Goal: Task Accomplishment & Management: Manage account settings

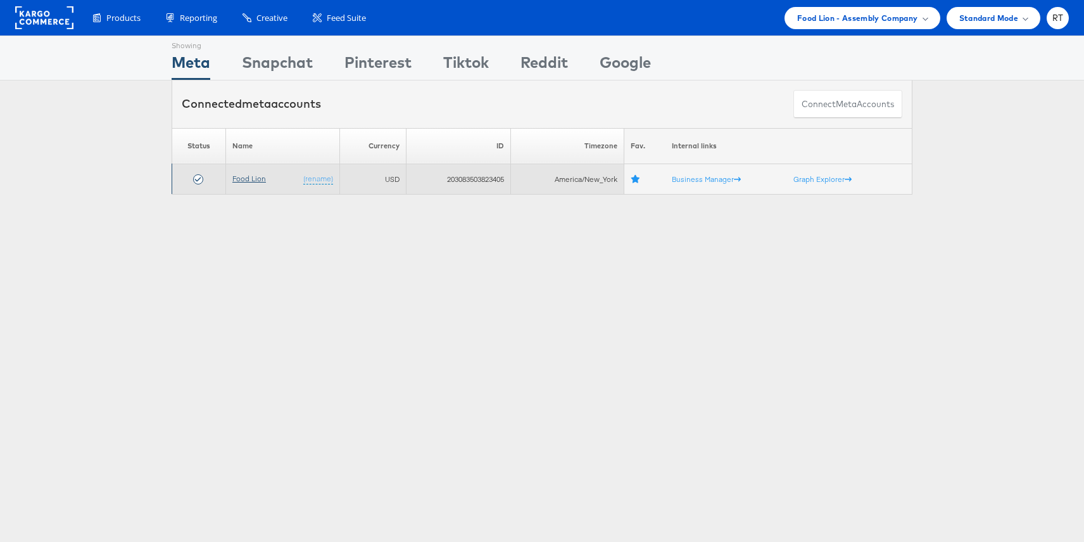
click at [250, 177] on link "Food Lion" at bounding box center [249, 179] width 34 height 10
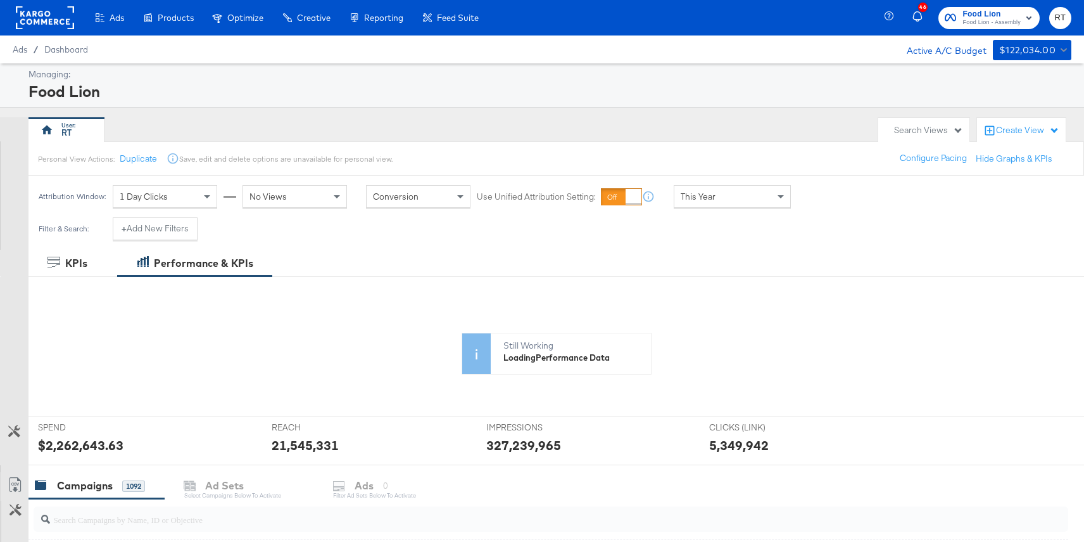
scroll to position [463, 0]
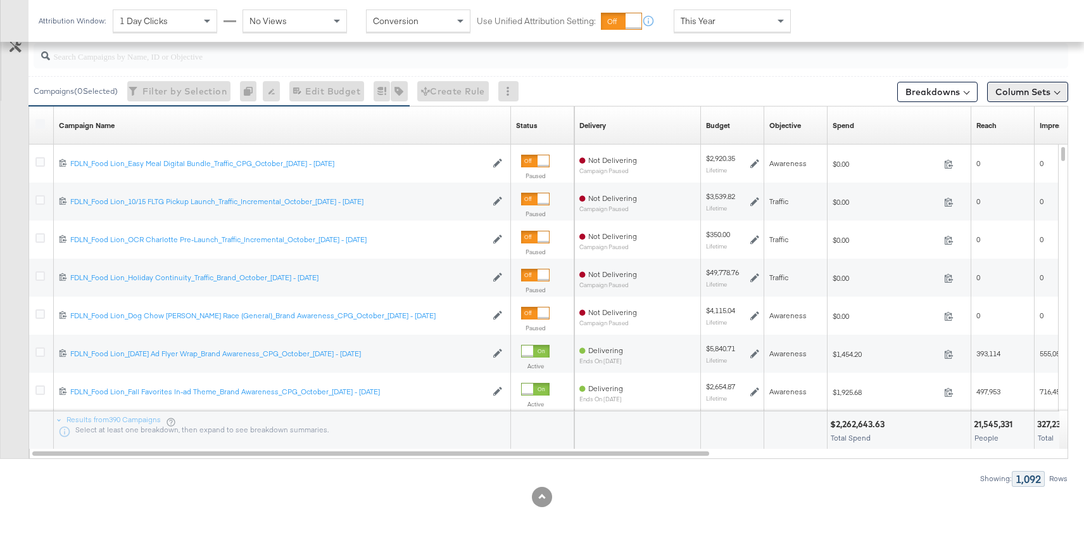
click at [1024, 85] on button "Column Sets" at bounding box center [1027, 92] width 81 height 20
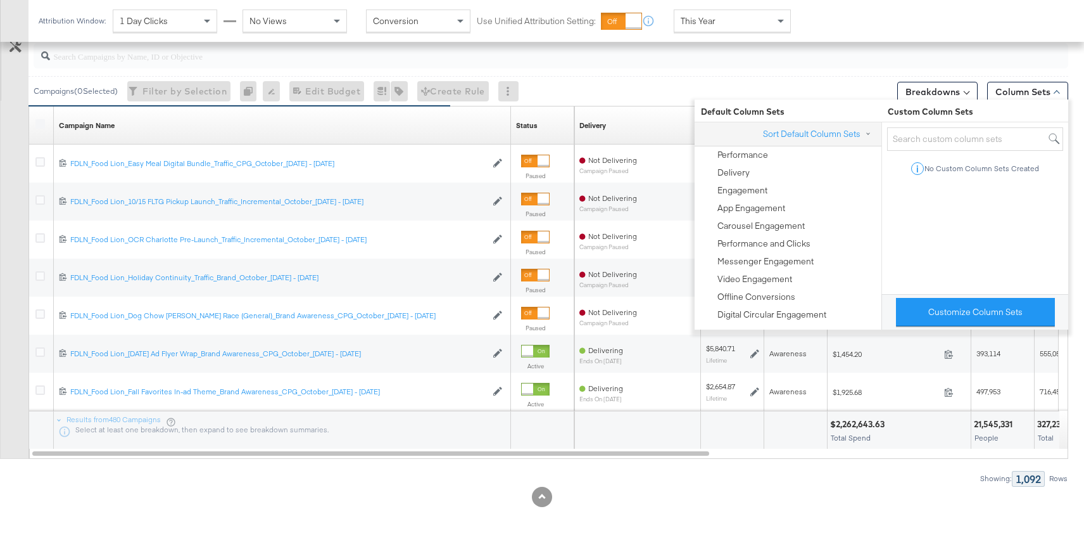
click at [394, 506] on div "KPIs Performance & KPIs Customize KPIs ✔ Clicks (Link) ✔ Reach ✔ Impressions ✔ …" at bounding box center [542, 164] width 1084 height 755
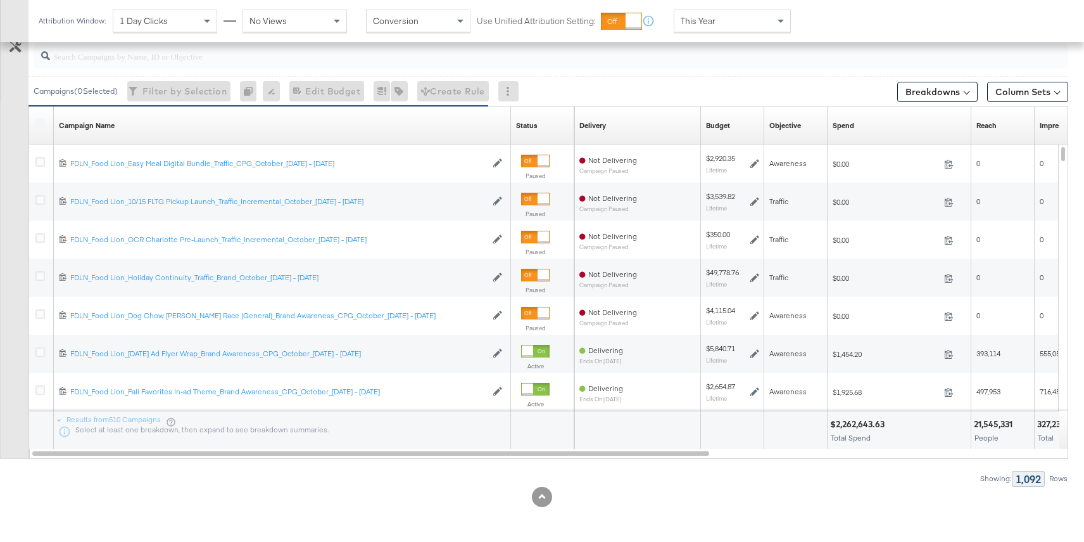
click at [266, 62] on input "search" at bounding box center [512, 51] width 925 height 25
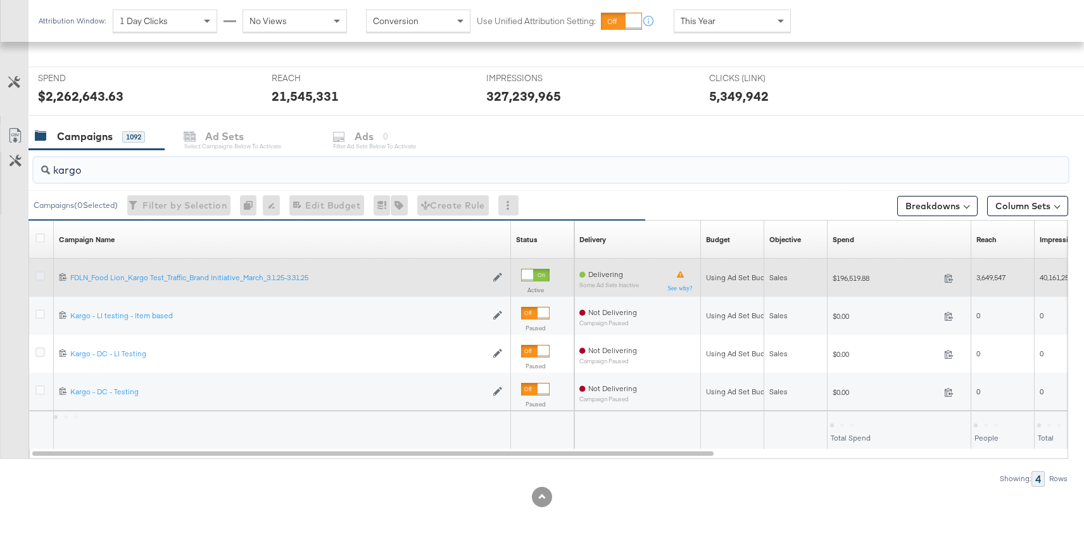
type input "kargo"
click at [40, 279] on icon at bounding box center [40, 276] width 10 height 10
click at [0, 0] on input "checkbox" at bounding box center [0, 0] width 0 height 0
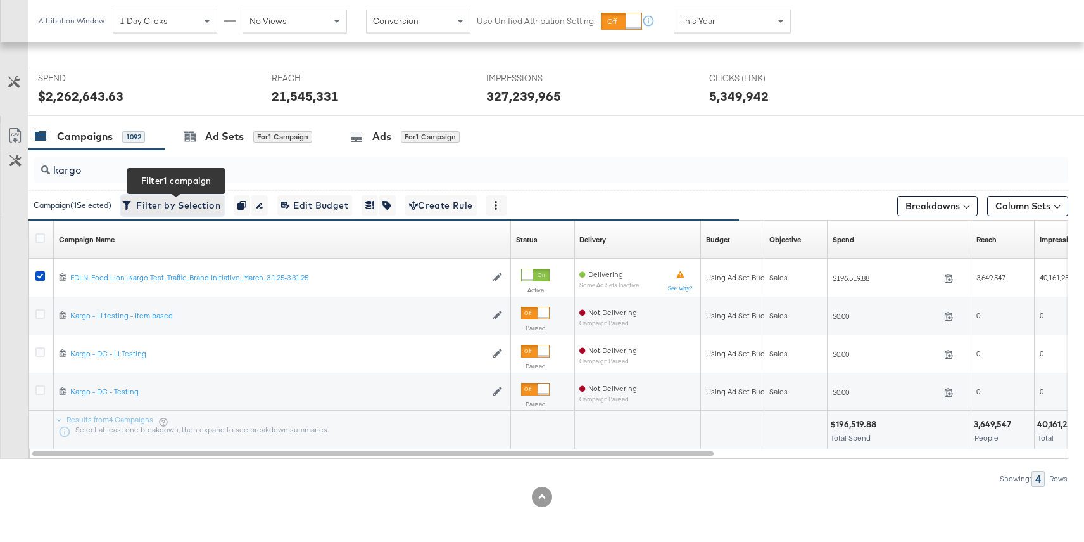
click at [174, 206] on span "Filter by Selection Filter 1 campaign" at bounding box center [173, 206] width 96 height 16
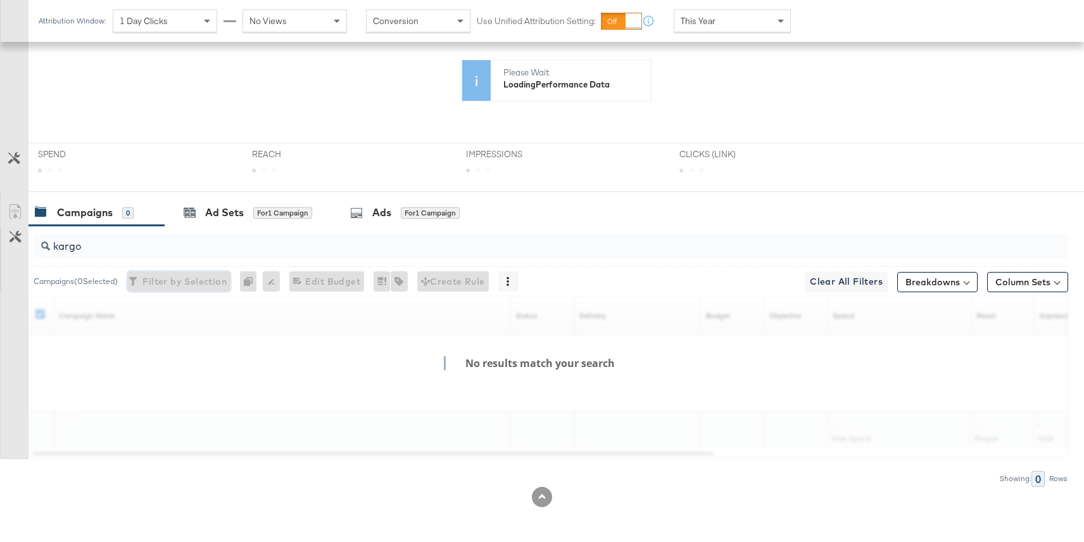
scroll to position [264, 0]
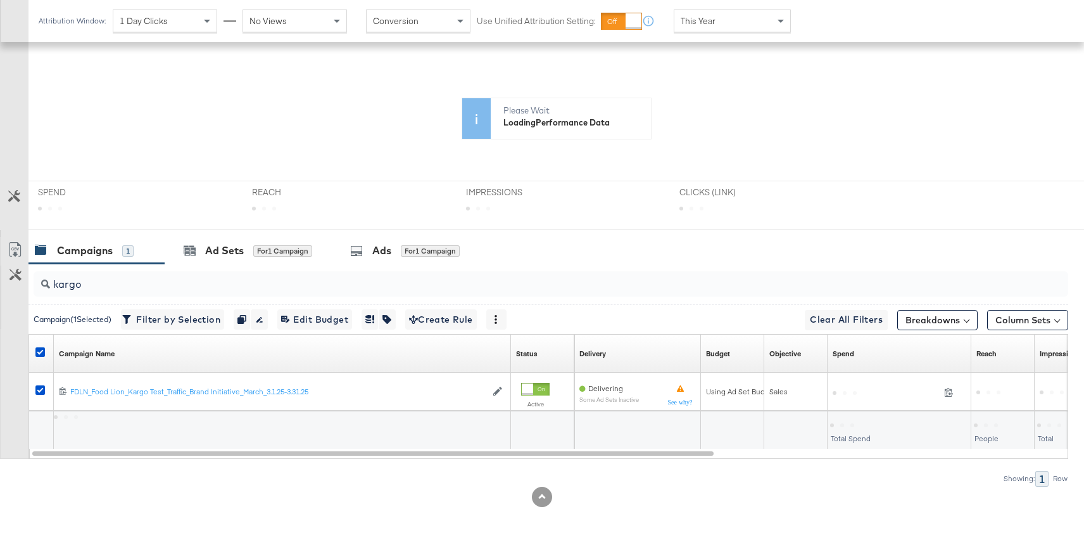
click at [737, 19] on div "This Year" at bounding box center [733, 21] width 116 height 22
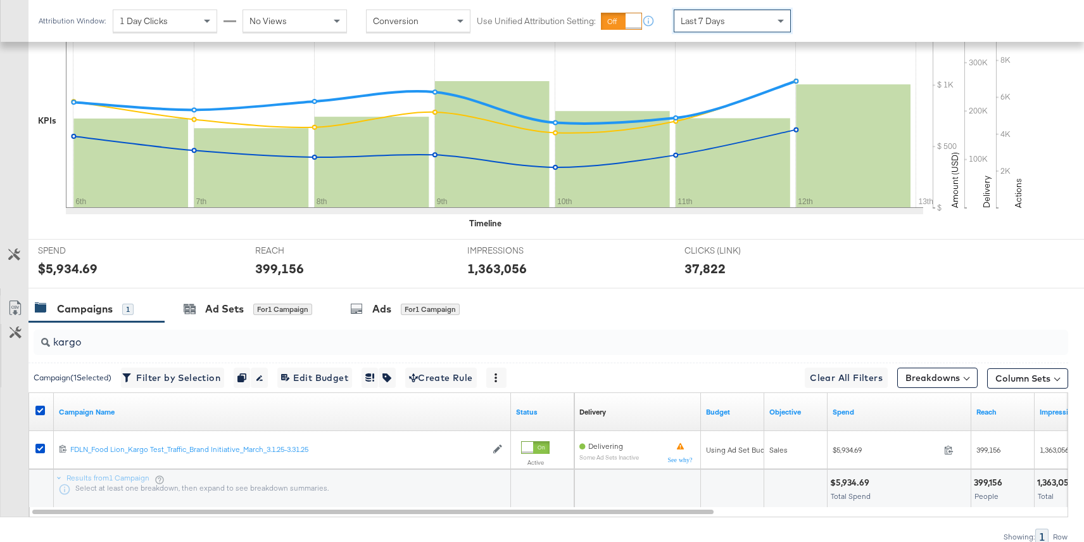
scroll to position [316, 0]
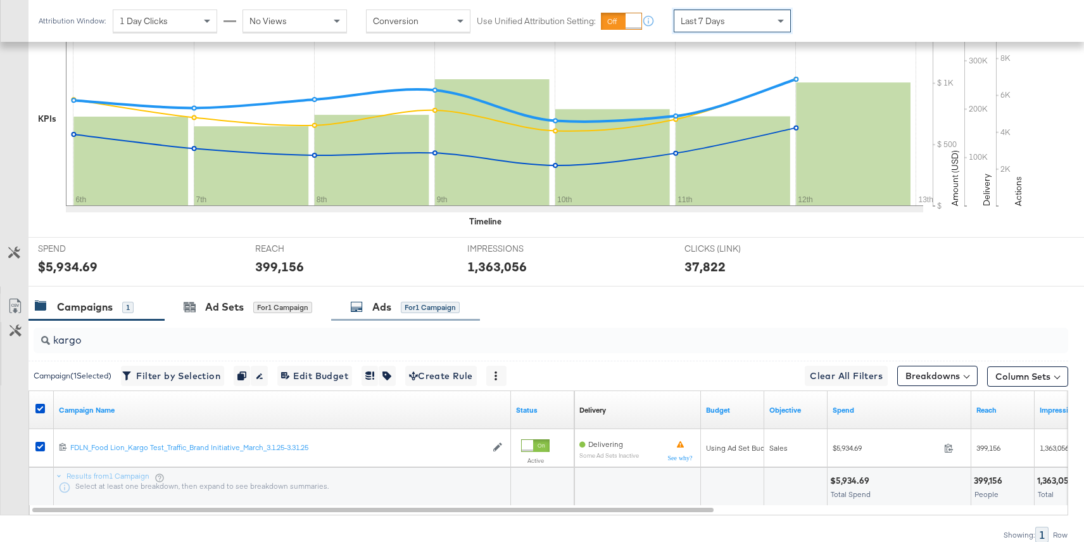
click at [397, 305] on div "Ads for 1 Campaign" at bounding box center [405, 307] width 110 height 15
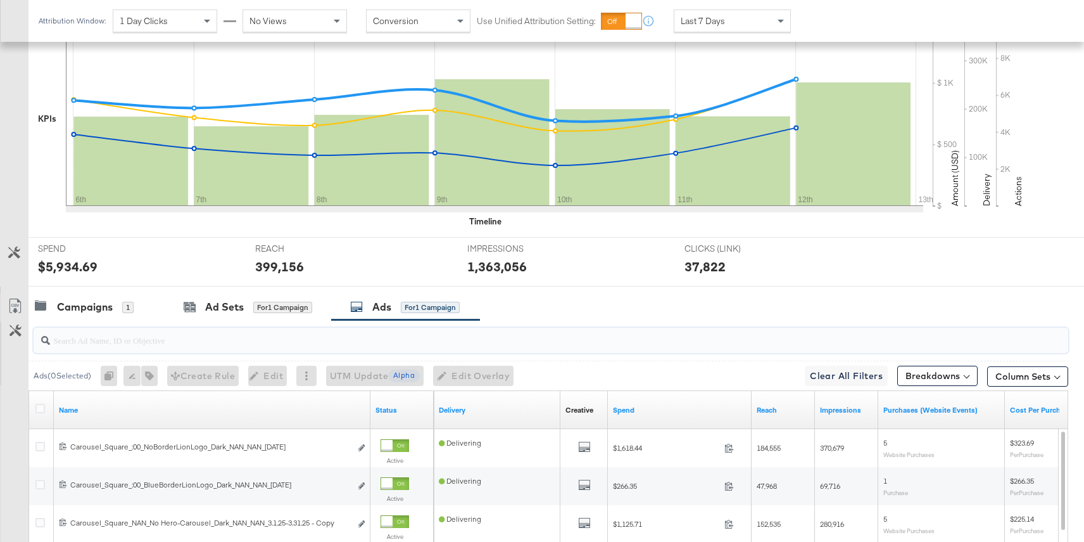
click at [269, 338] on input "search" at bounding box center [512, 334] width 925 height 25
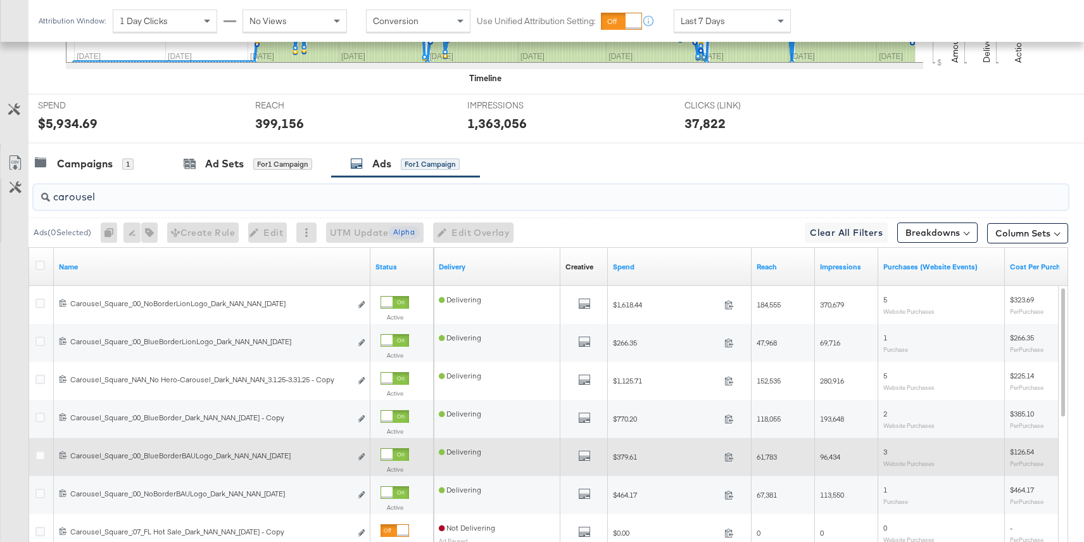
scroll to position [448, 0]
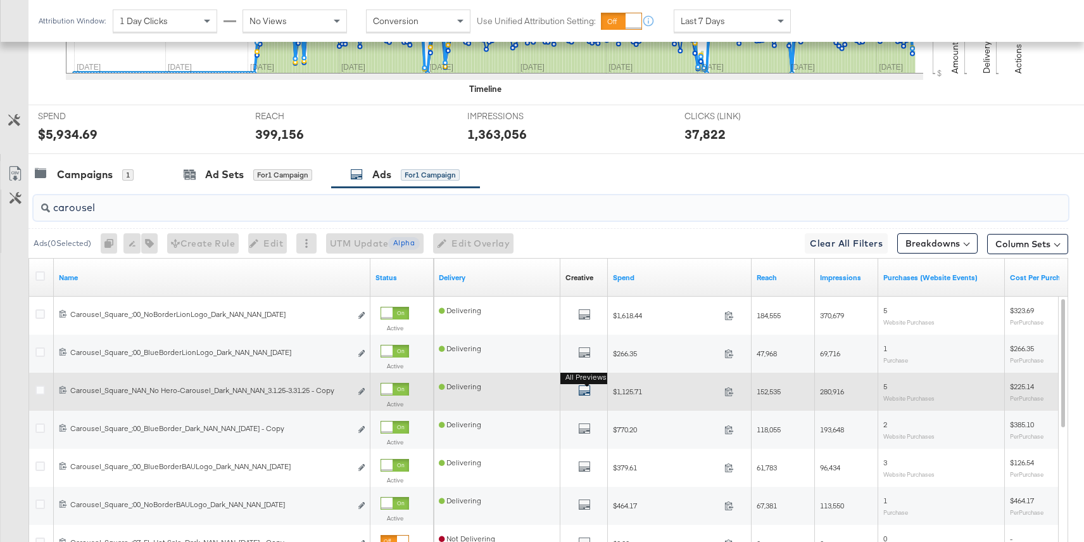
type input "carousel"
click at [580, 389] on icon "default" at bounding box center [584, 390] width 13 height 13
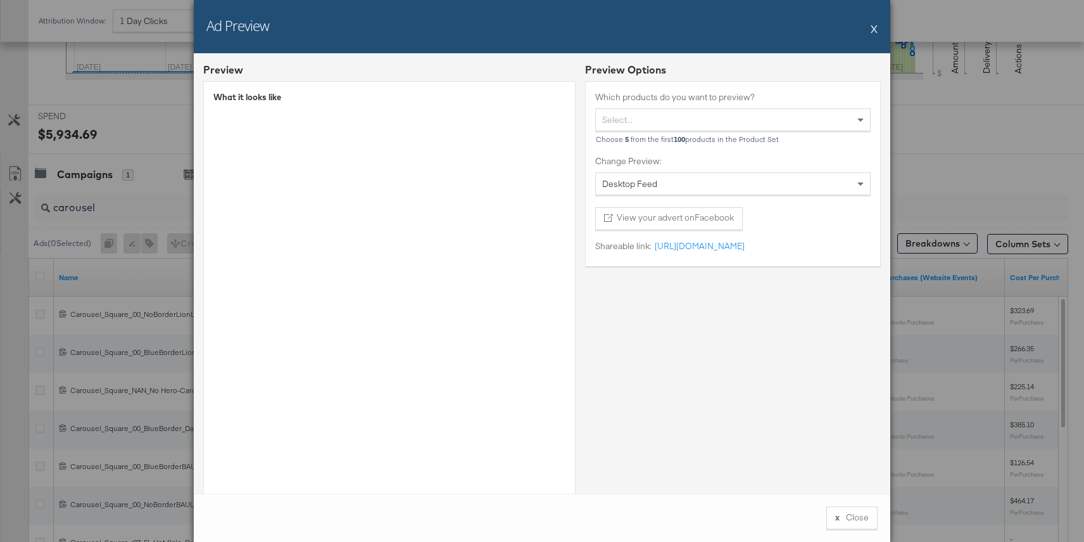
click at [875, 28] on button "X" at bounding box center [874, 28] width 7 height 25
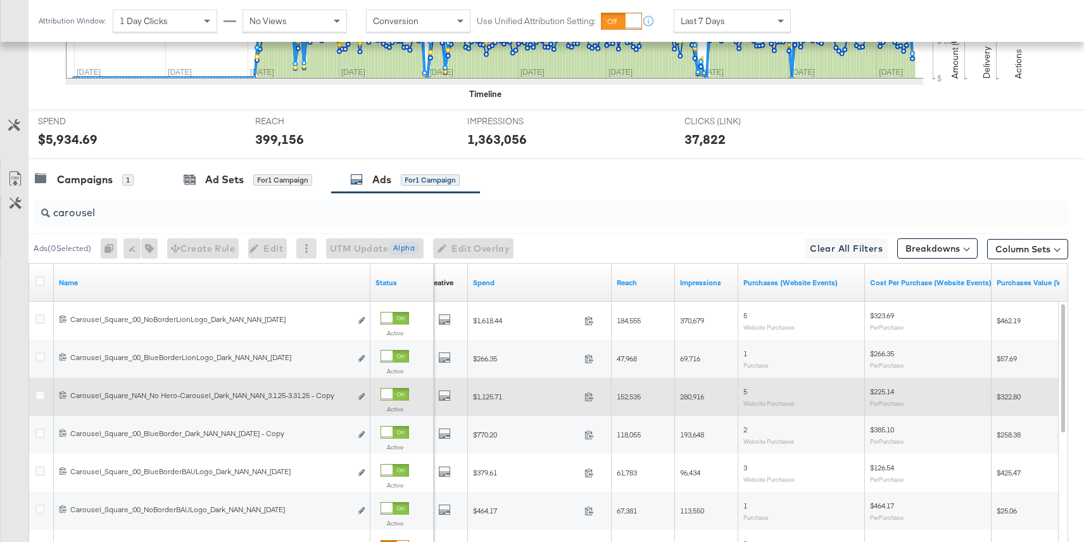
scroll to position [441, 0]
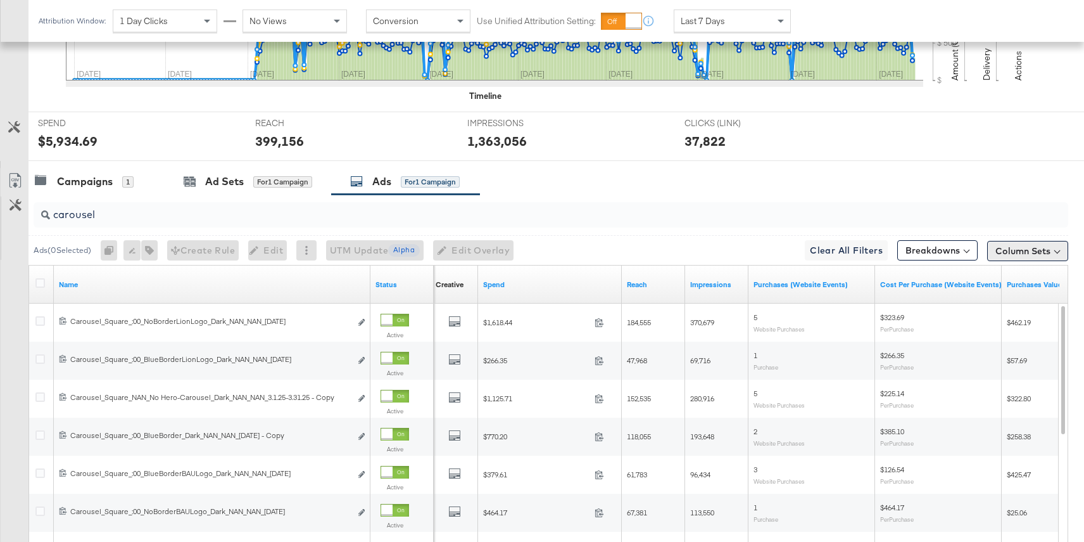
click at [1015, 248] on button "Column Sets" at bounding box center [1027, 251] width 81 height 20
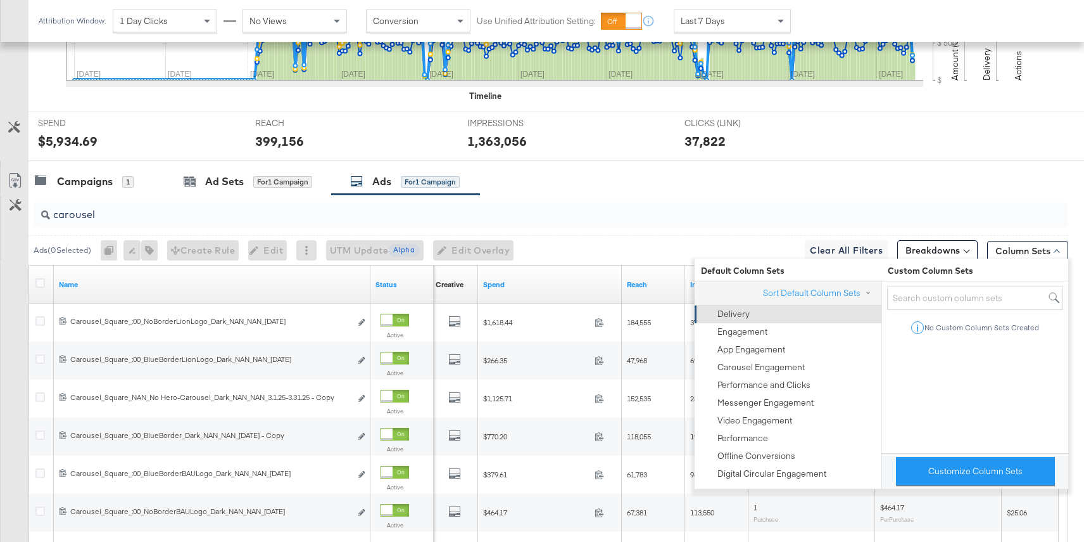
click at [730, 317] on div "Delivery" at bounding box center [734, 314] width 32 height 12
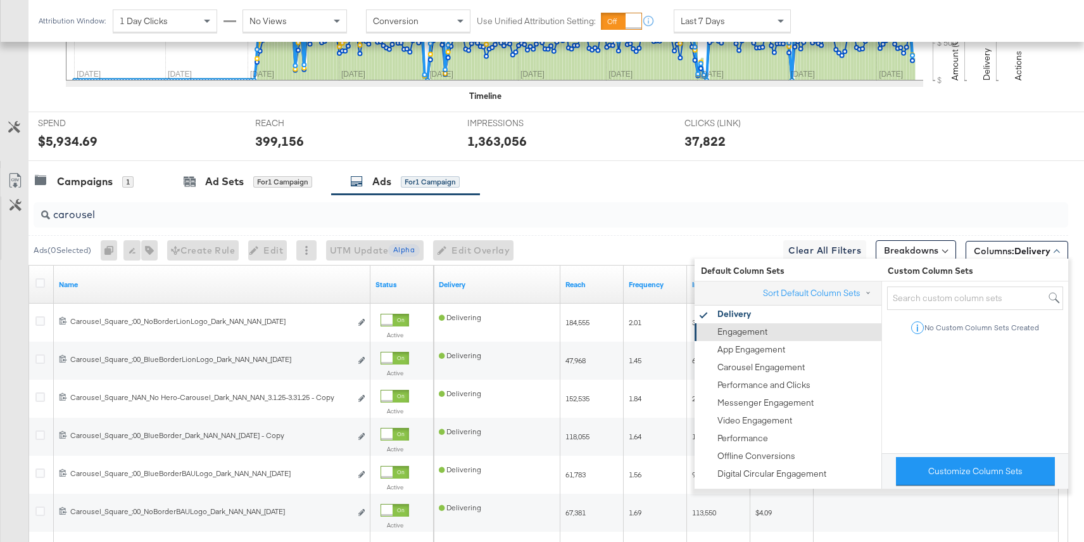
click at [734, 338] on div "Engagement" at bounding box center [787, 332] width 171 height 18
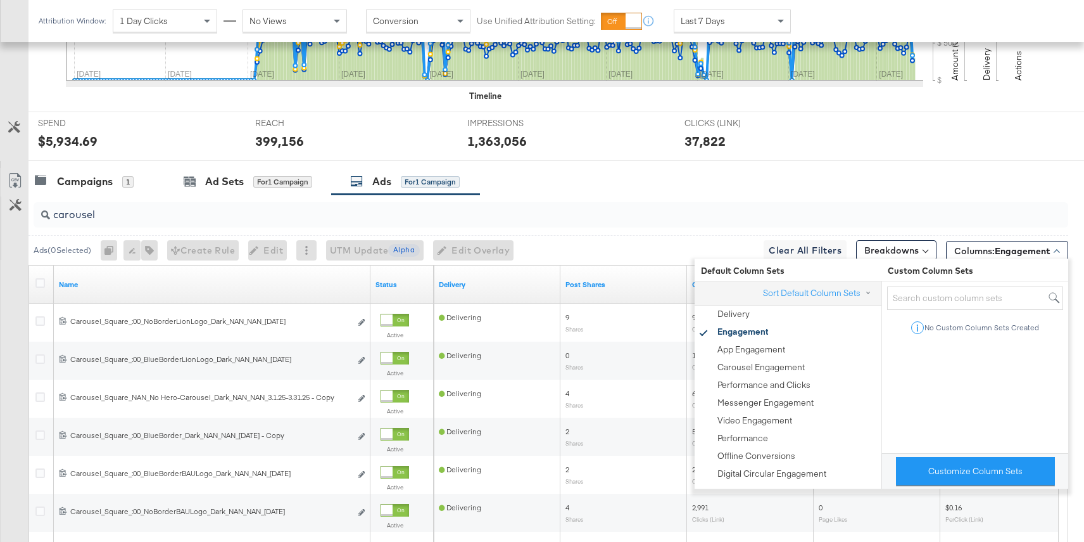
click at [682, 220] on input "carousel" at bounding box center [512, 209] width 925 height 25
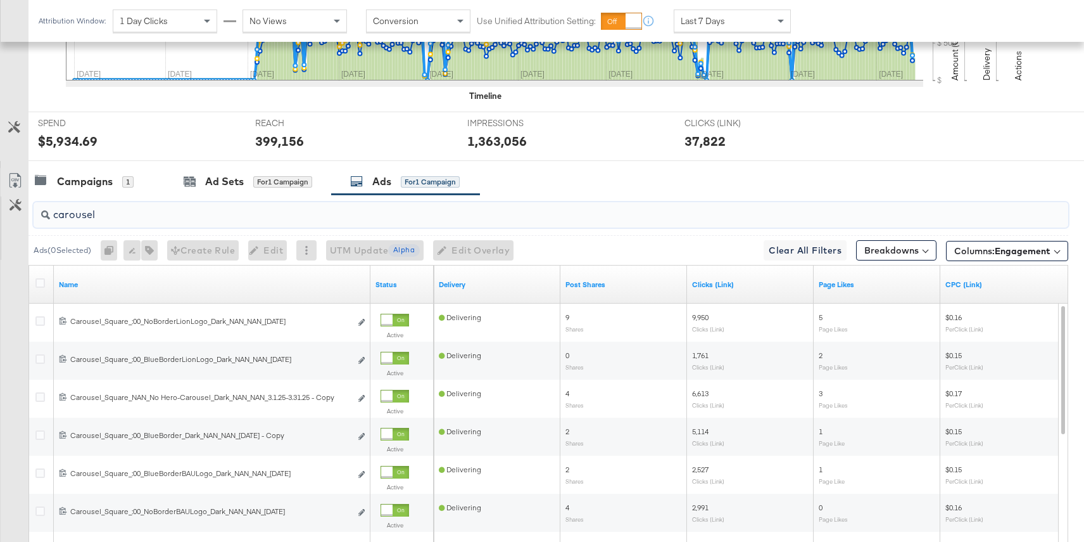
click at [142, 208] on input "carousel" at bounding box center [512, 209] width 925 height 25
click at [1011, 242] on button "Columns: Engagement" at bounding box center [1007, 251] width 122 height 20
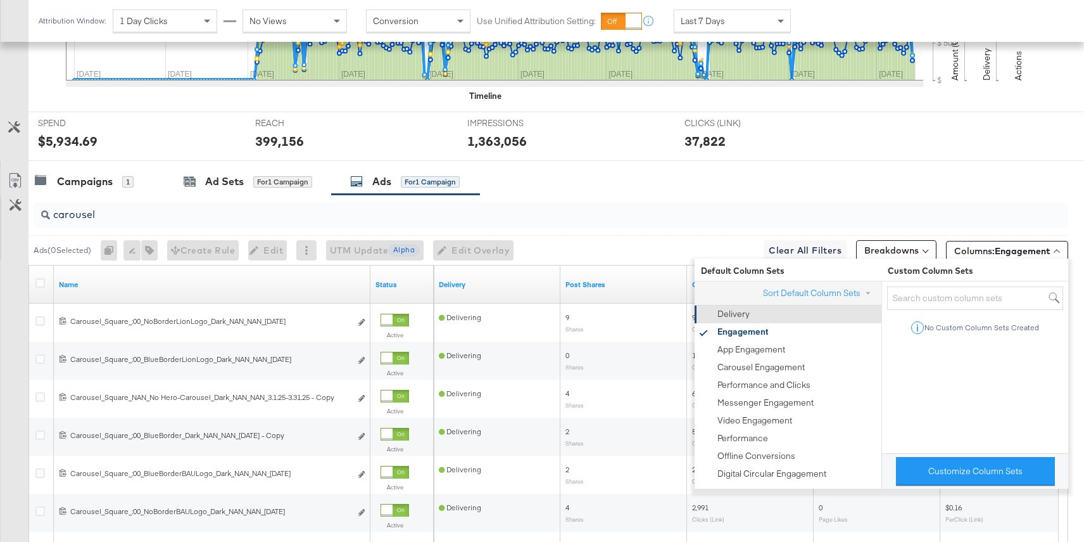
click at [749, 314] on div "Delivery" at bounding box center [787, 314] width 171 height 18
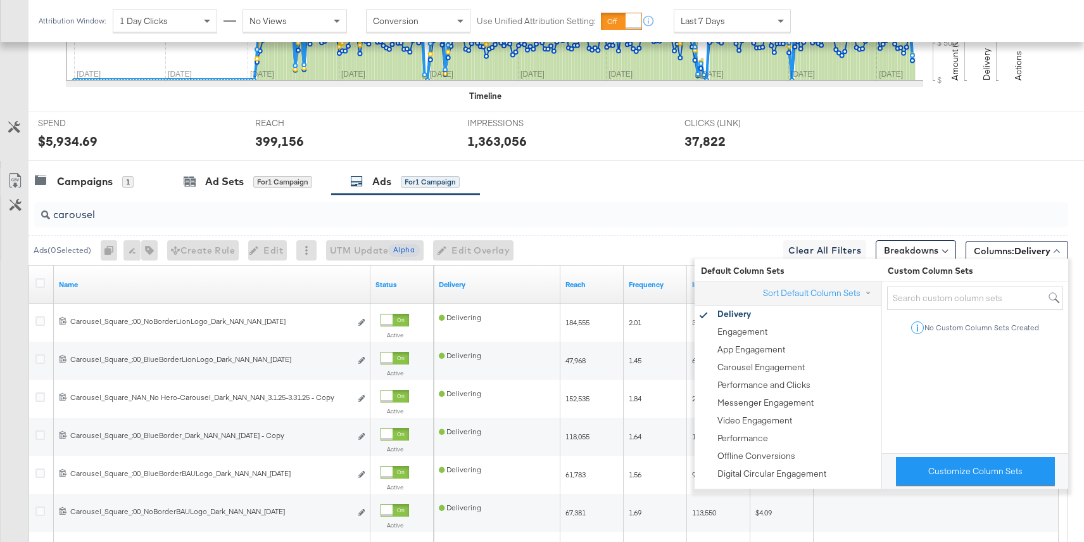
click at [755, 154] on div "CLICKS (LINK) CLICKS (LINK) 37,822" at bounding box center [781, 136] width 212 height 48
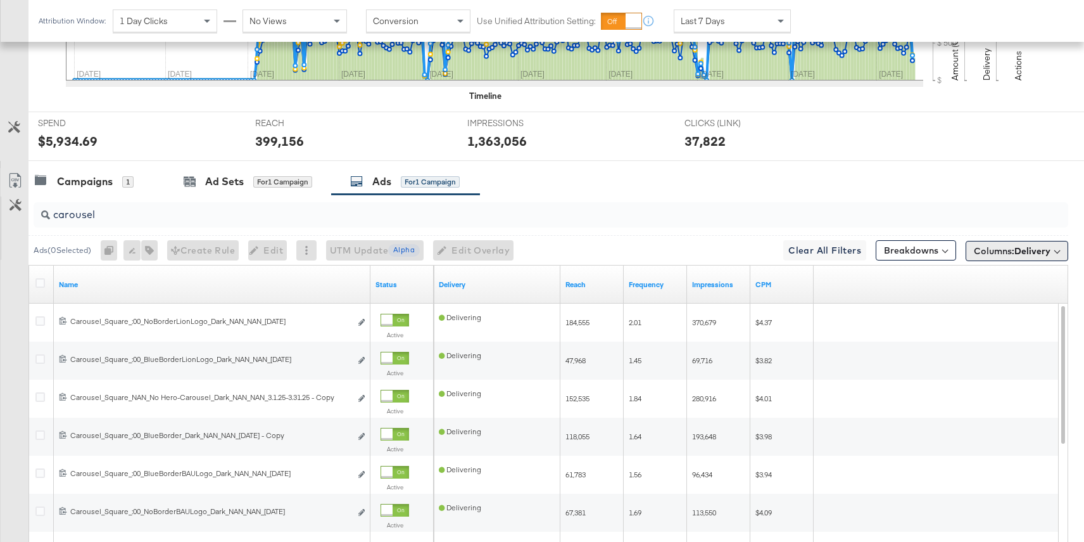
click at [1032, 253] on span "Delivery" at bounding box center [1033, 250] width 36 height 11
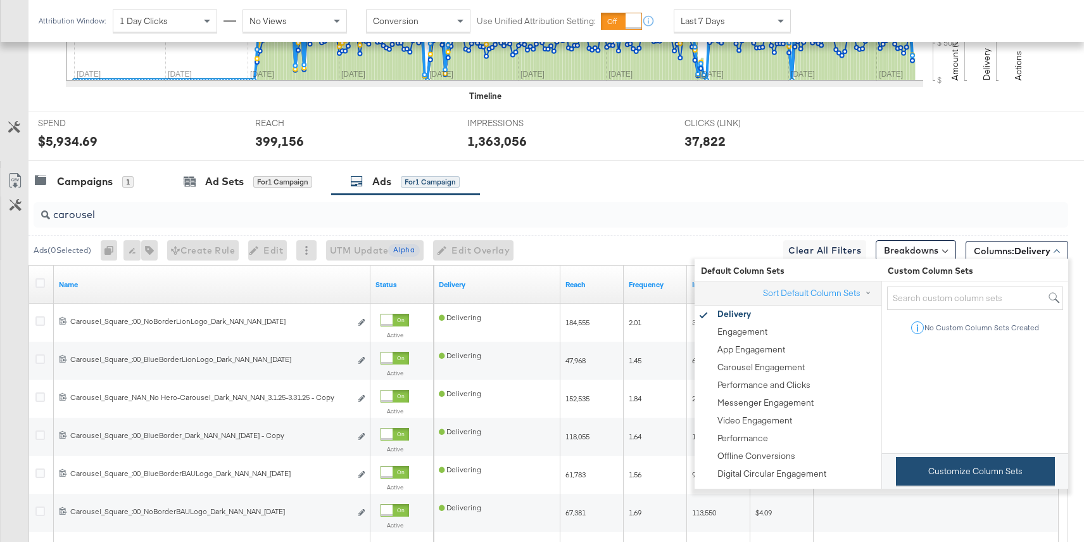
click at [990, 476] on button "Customize Column Sets" at bounding box center [975, 471] width 159 height 29
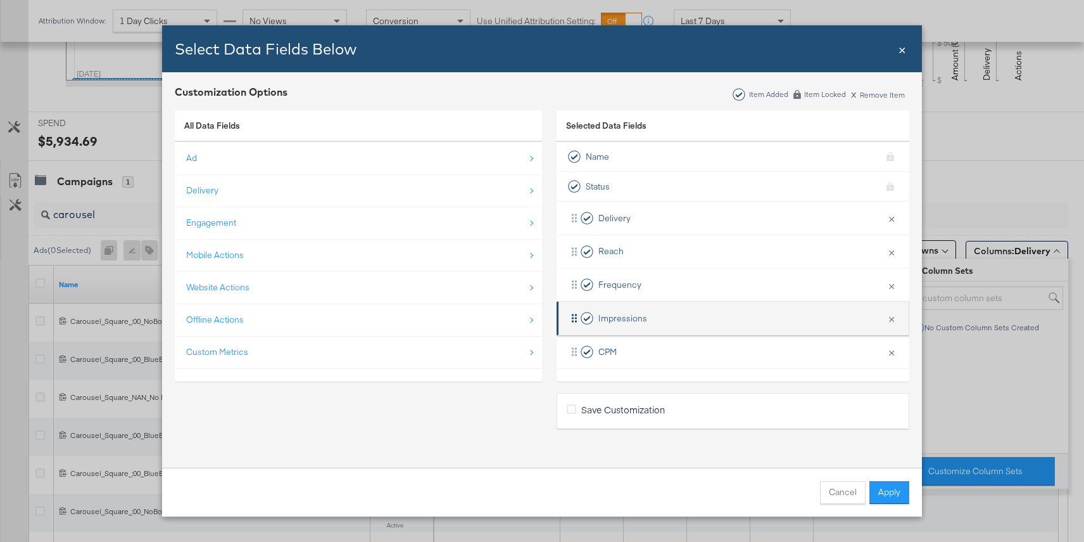
scroll to position [514, 0]
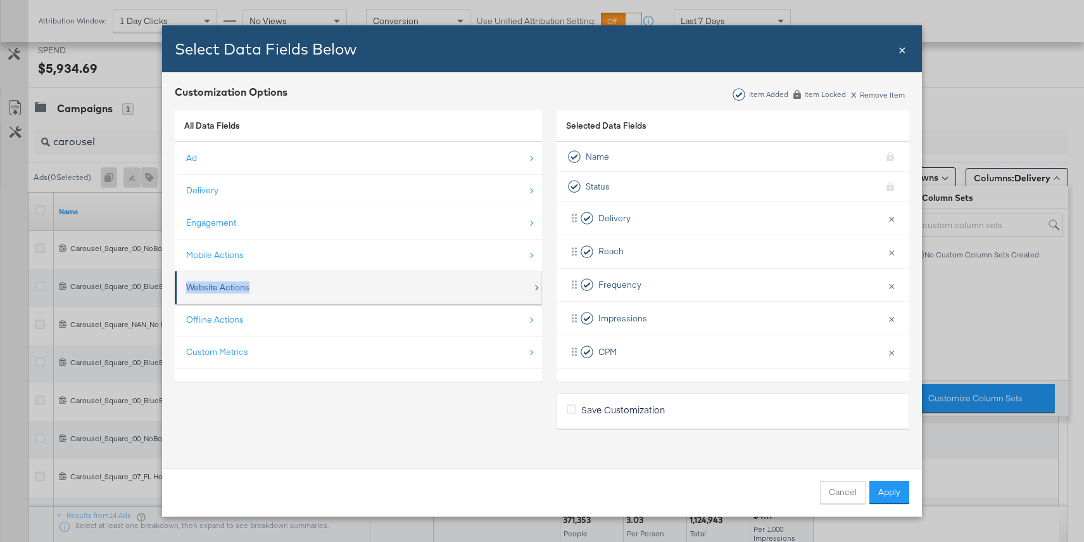
drag, startPoint x: 341, startPoint y: 269, endPoint x: 327, endPoint y: 291, distance: 26.2
click at [327, 291] on ul "Ad Delivery Engagement Mobile Actions Website Actions Offline Actions Custom Me…" at bounding box center [358, 255] width 367 height 227
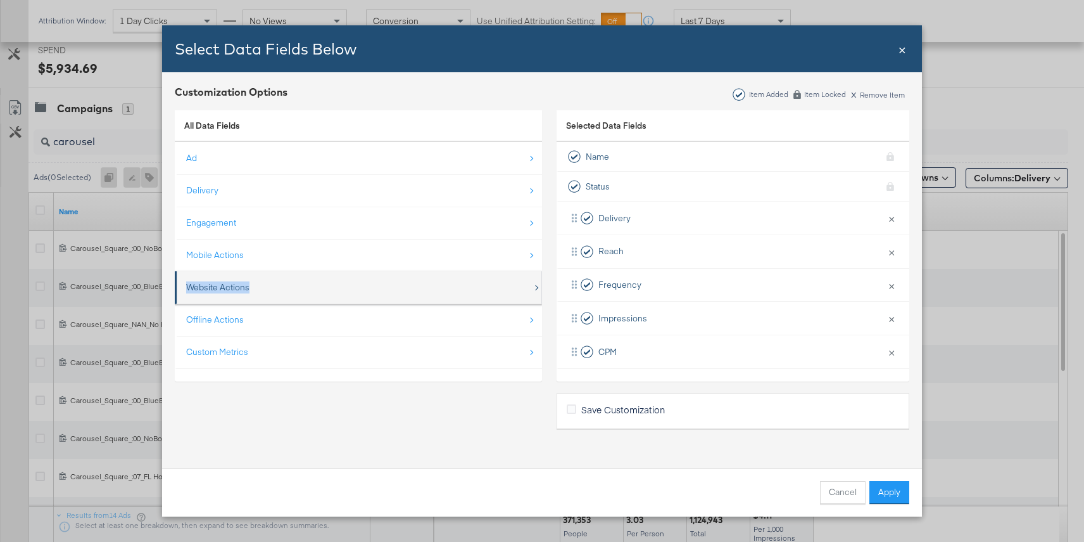
click at [327, 291] on div "Website Actions" at bounding box center [359, 287] width 346 height 26
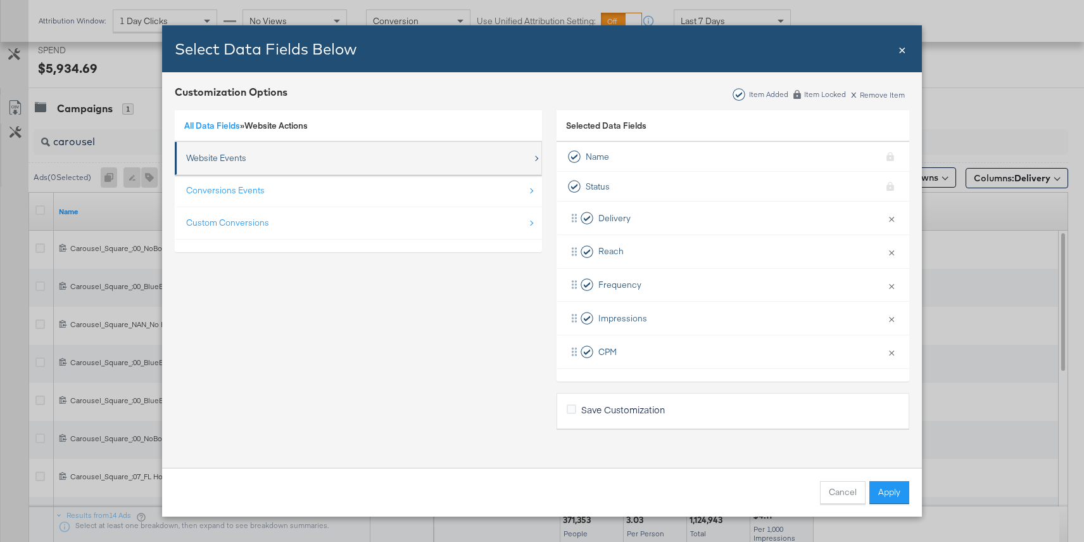
click at [251, 160] on div "Website Events" at bounding box center [359, 158] width 346 height 26
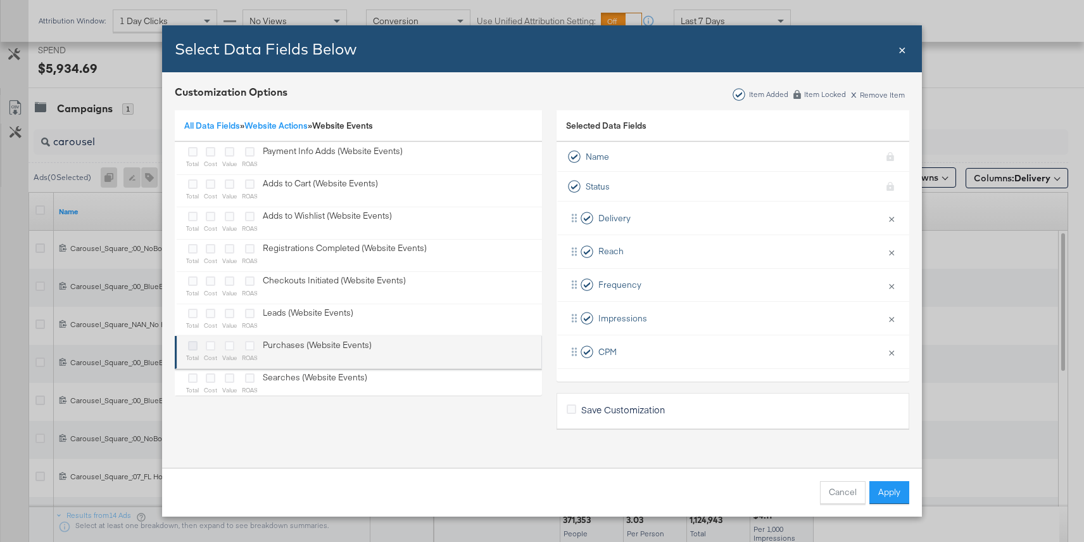
click at [195, 343] on icon "Bulk Add Locations Modal" at bounding box center [193, 346] width 10 height 10
click at [0, 0] on input "Bulk Add Locations Modal" at bounding box center [0, 0] width 0 height 0
click at [227, 345] on icon "Bulk Add Locations Modal" at bounding box center [230, 346] width 10 height 10
click at [0, 0] on input "Bulk Add Locations Modal" at bounding box center [0, 0] width 0 height 0
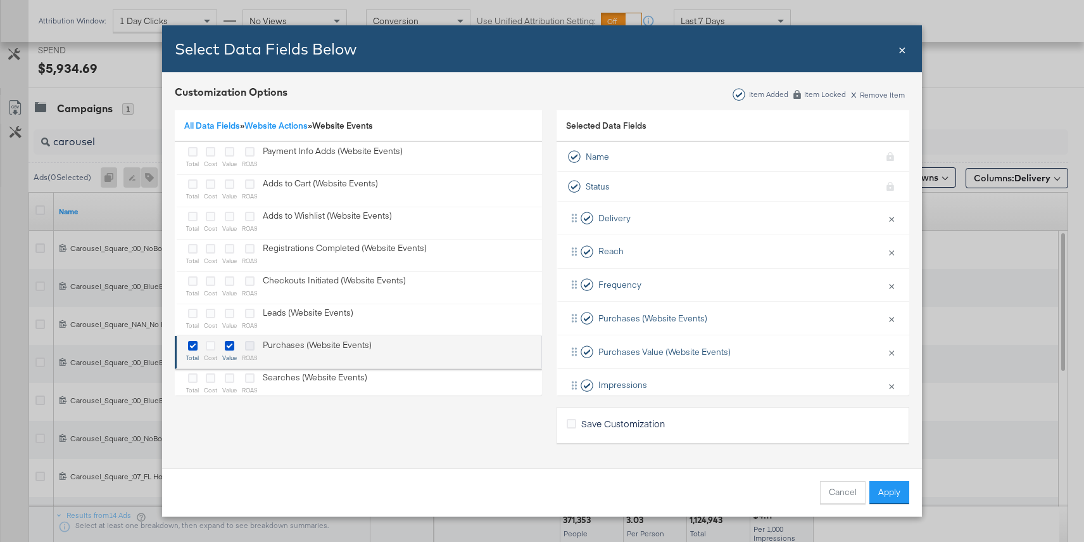
click at [251, 345] on icon "Bulk Add Locations Modal" at bounding box center [250, 346] width 10 height 10
click at [0, 0] on input "Bulk Add Locations Modal" at bounding box center [0, 0] width 0 height 0
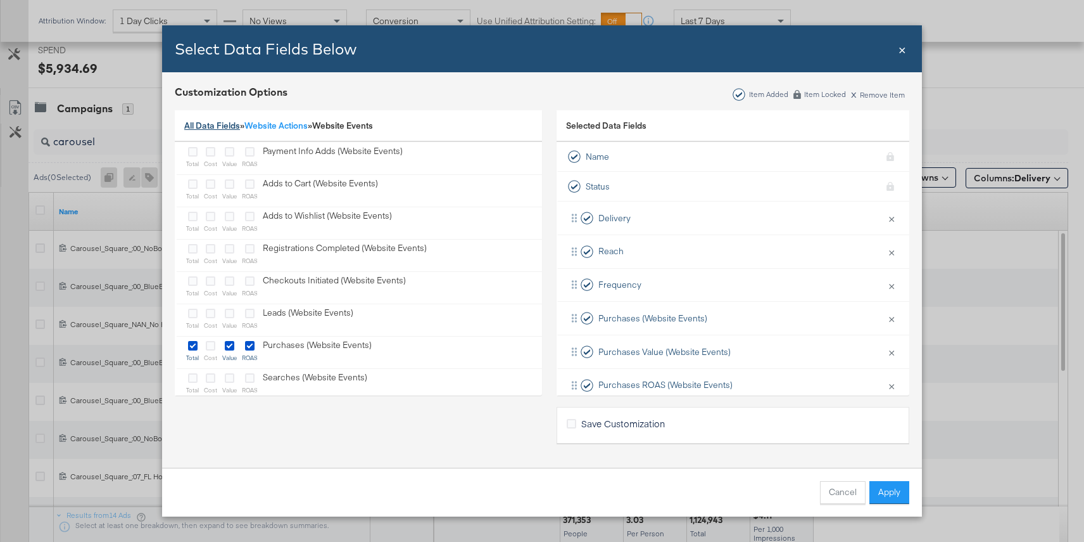
click at [203, 129] on link "All Data Fields" at bounding box center [212, 125] width 56 height 11
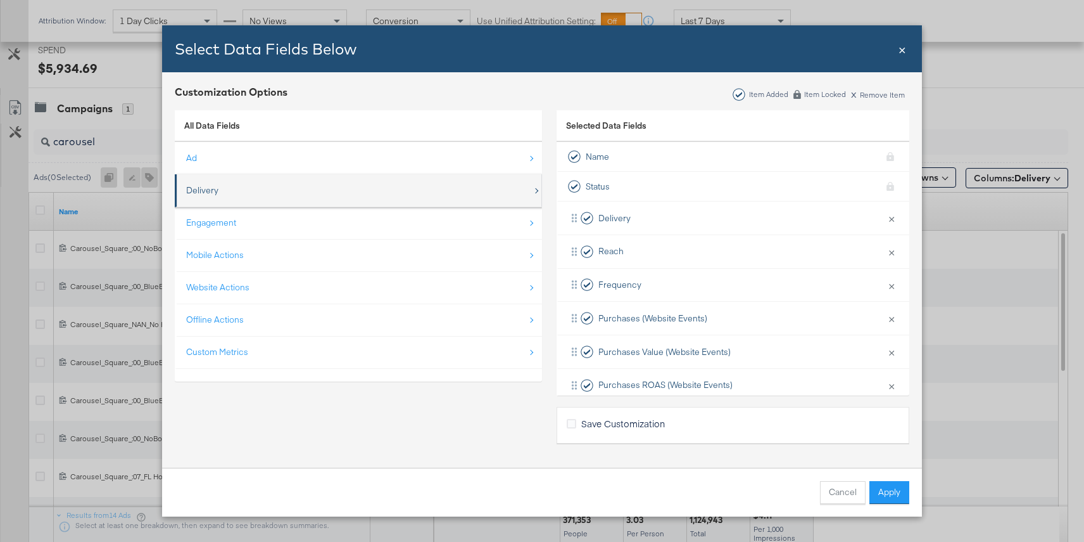
click at [208, 200] on div "Delivery" at bounding box center [359, 190] width 346 height 26
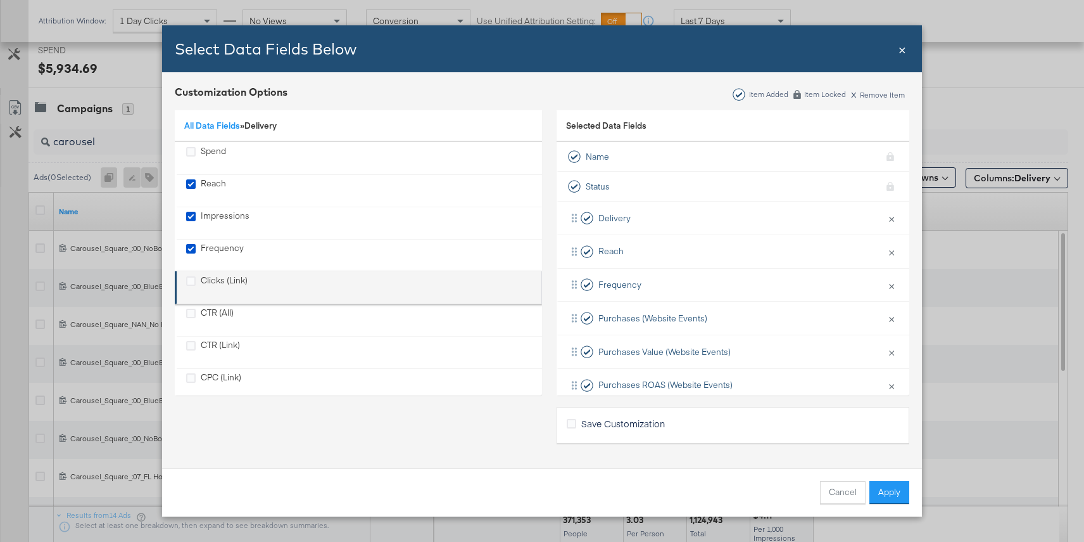
scroll to position [35, 0]
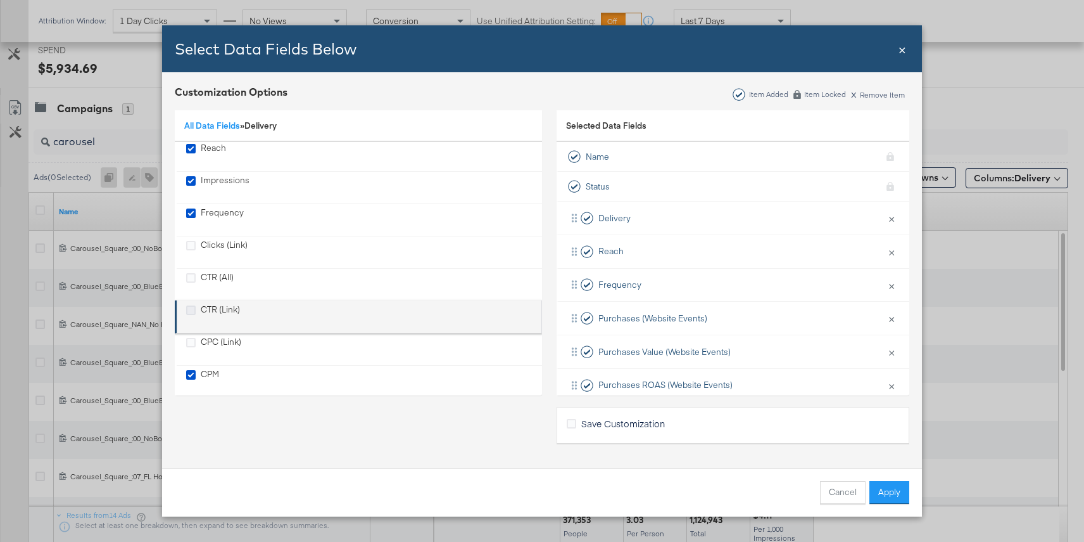
click at [189, 305] on icon "CTR (Link)" at bounding box center [191, 310] width 10 height 10
click at [0, 0] on input "CTR (Link)" at bounding box center [0, 0] width 0 height 0
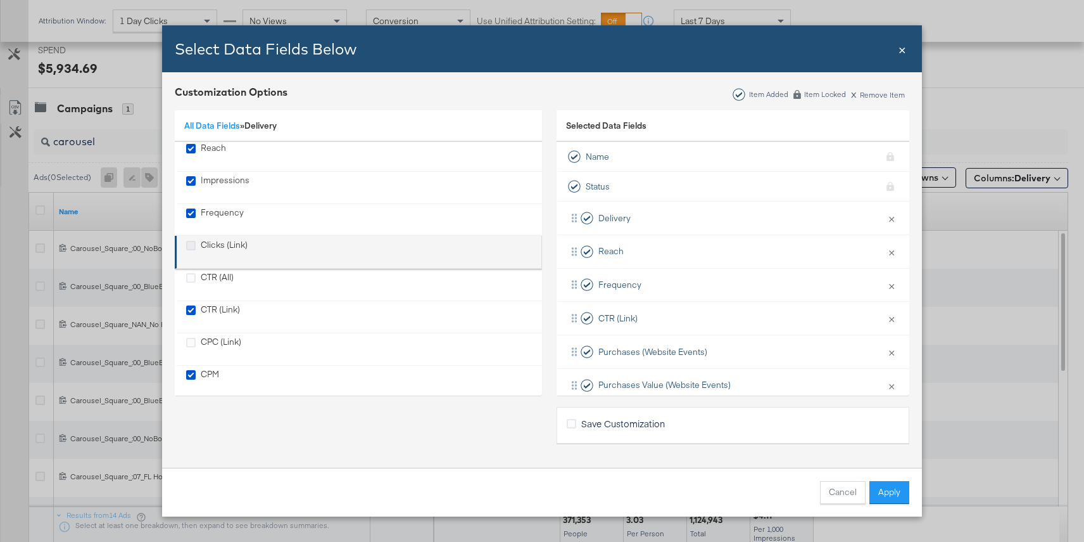
click at [191, 248] on icon "Clicks (Link)" at bounding box center [191, 246] width 10 height 10
click at [0, 0] on input "Clicks (Link)" at bounding box center [0, 0] width 0 height 0
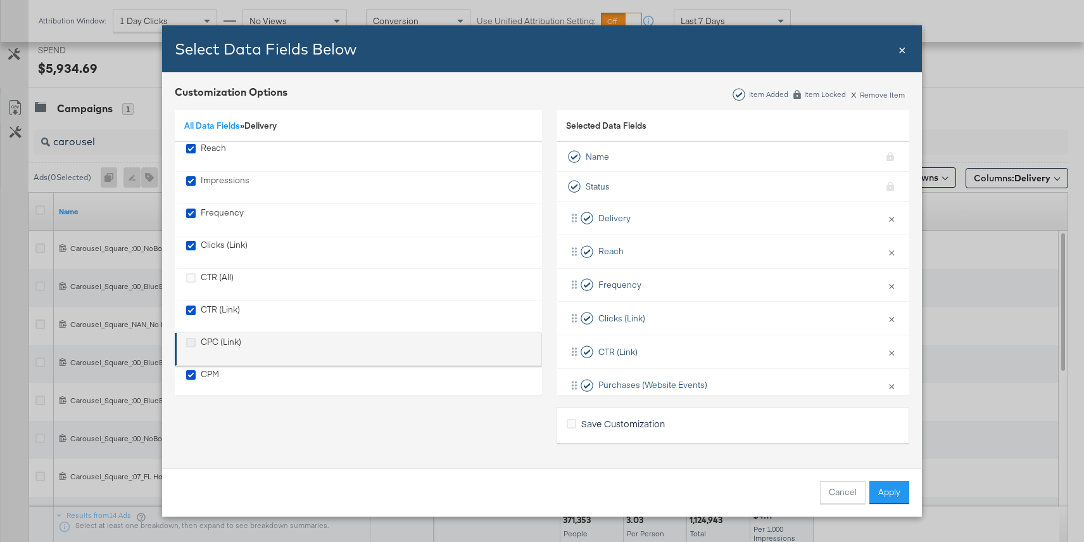
click at [192, 345] on icon "CPC (Link)" at bounding box center [191, 343] width 10 height 10
click at [0, 0] on input "CPC (Link)" at bounding box center [0, 0] width 0 height 0
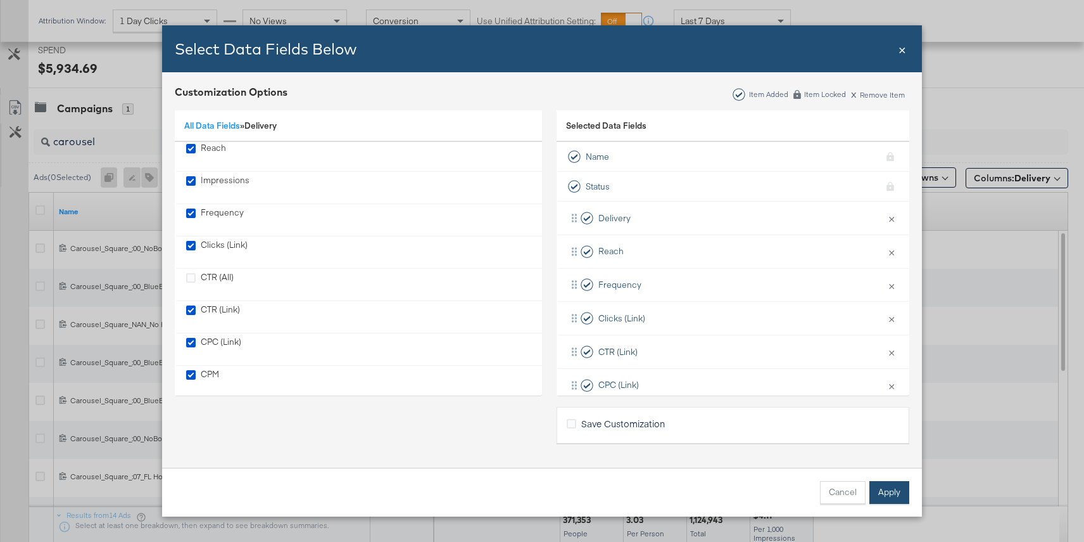
click at [881, 481] on button "Apply" at bounding box center [890, 492] width 40 height 23
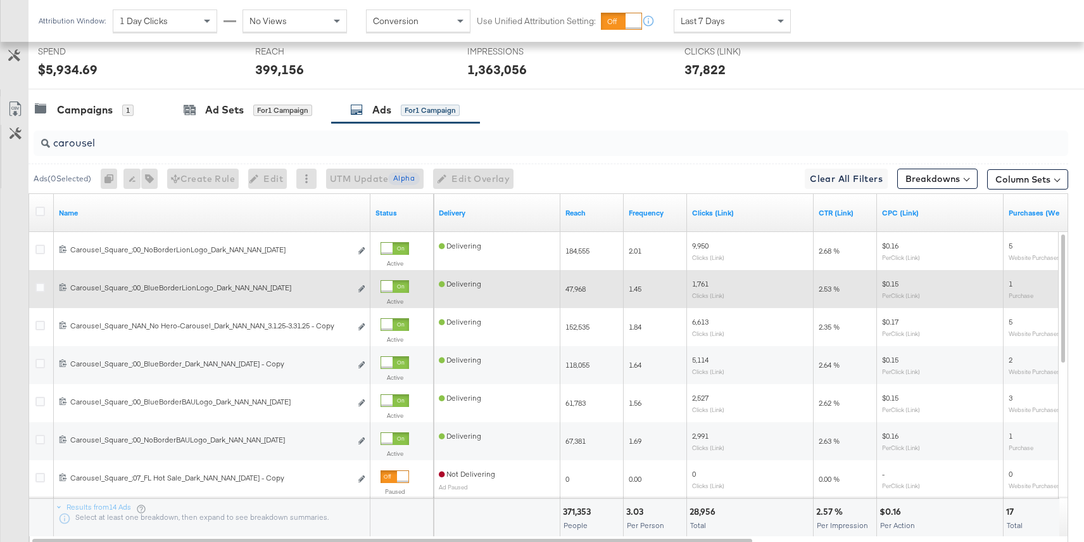
scroll to position [511, 0]
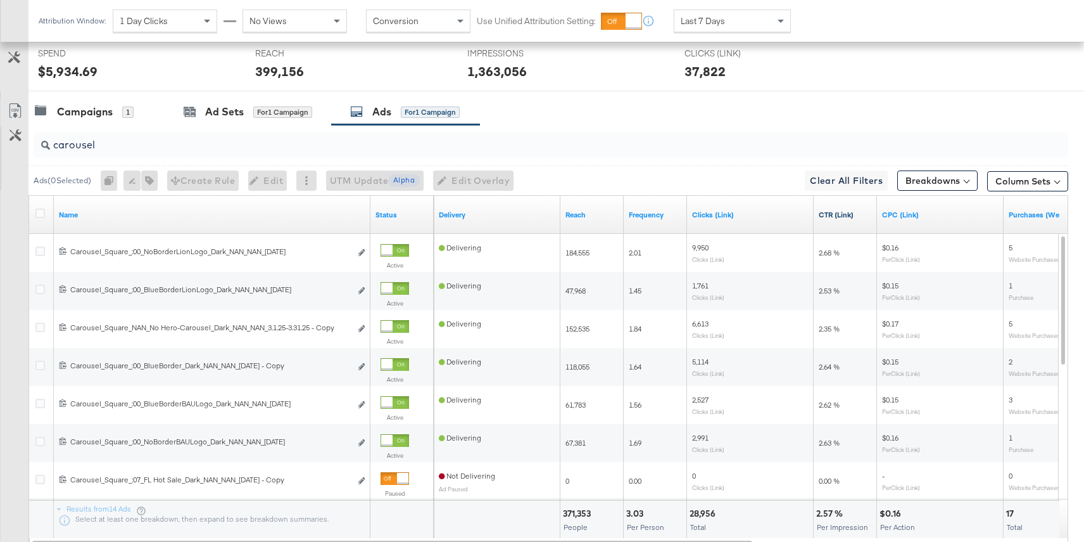
click at [839, 212] on link "CTR (Link)" at bounding box center [845, 215] width 53 height 10
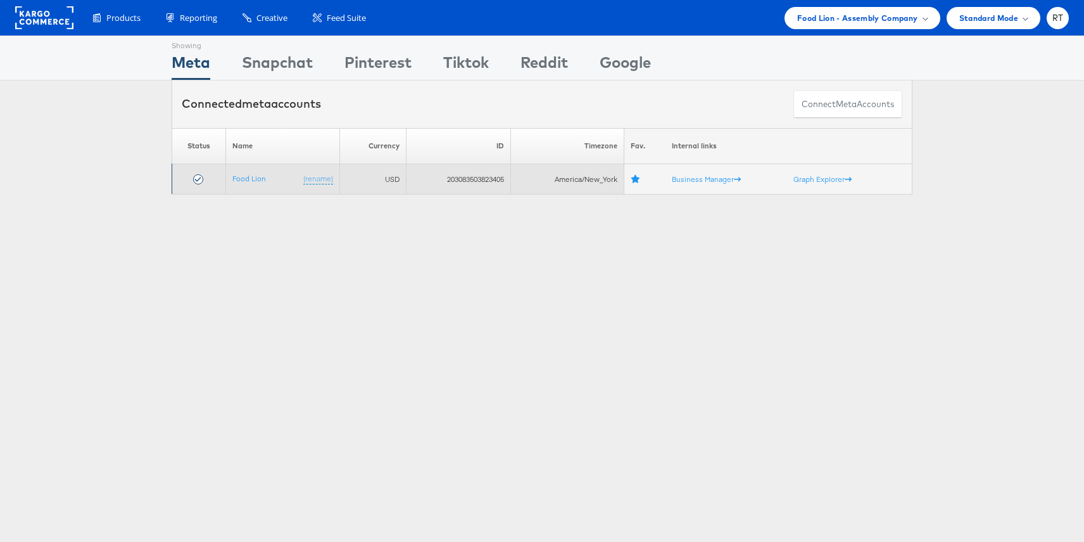
click at [241, 186] on td "Food Lion (rename)" at bounding box center [282, 179] width 114 height 30
click at [250, 176] on link "Food Lion" at bounding box center [249, 179] width 34 height 10
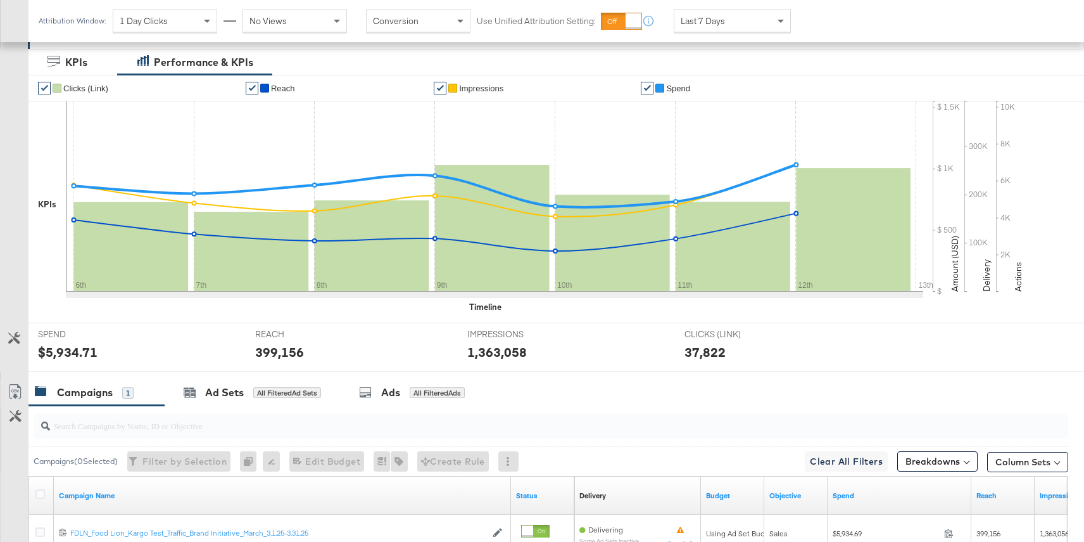
scroll to position [372, 0]
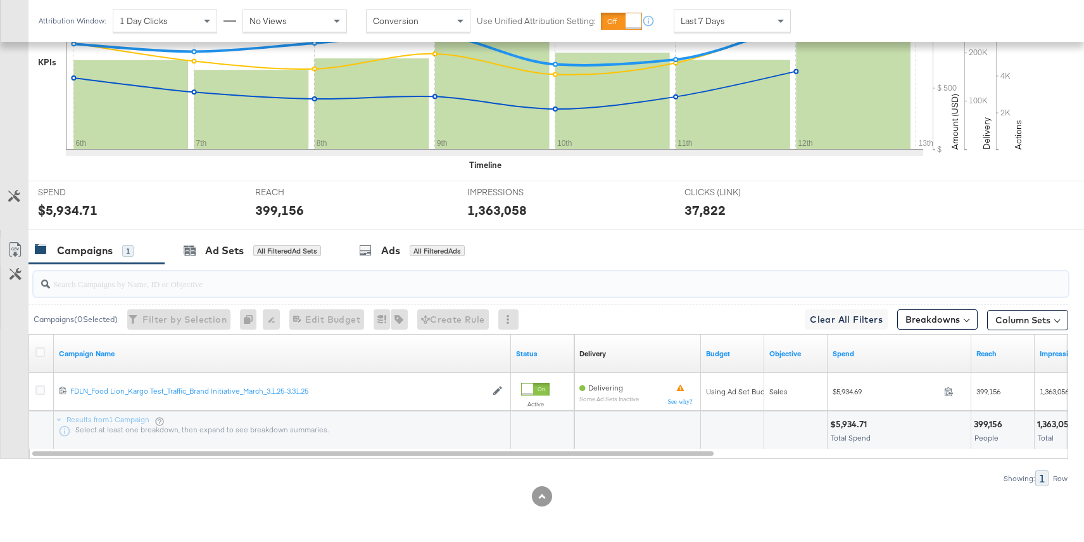
click at [419, 268] on input "search" at bounding box center [512, 278] width 925 height 25
click at [429, 252] on div "All Filtered Ads" at bounding box center [437, 250] width 55 height 11
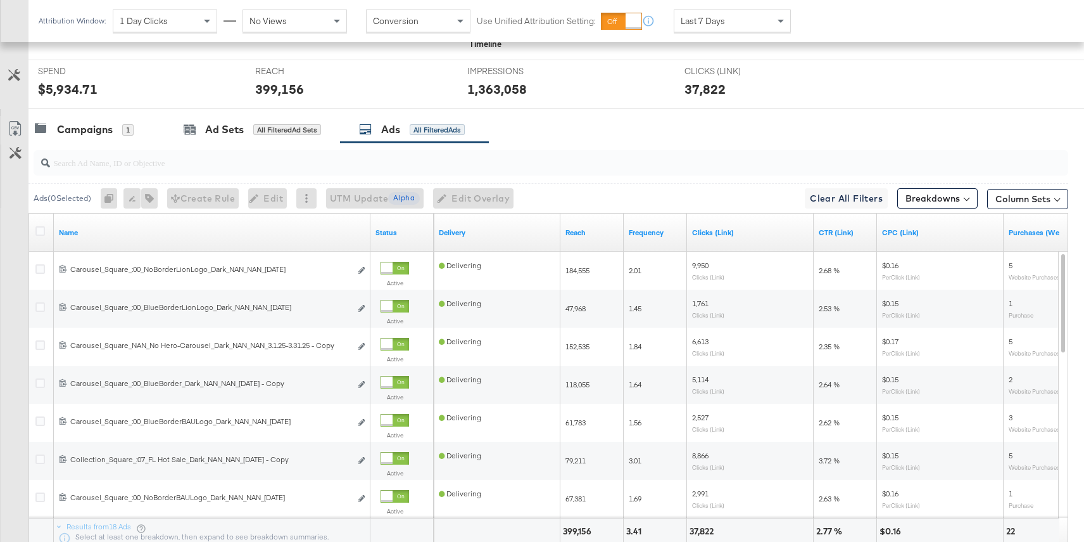
scroll to position [505, 0]
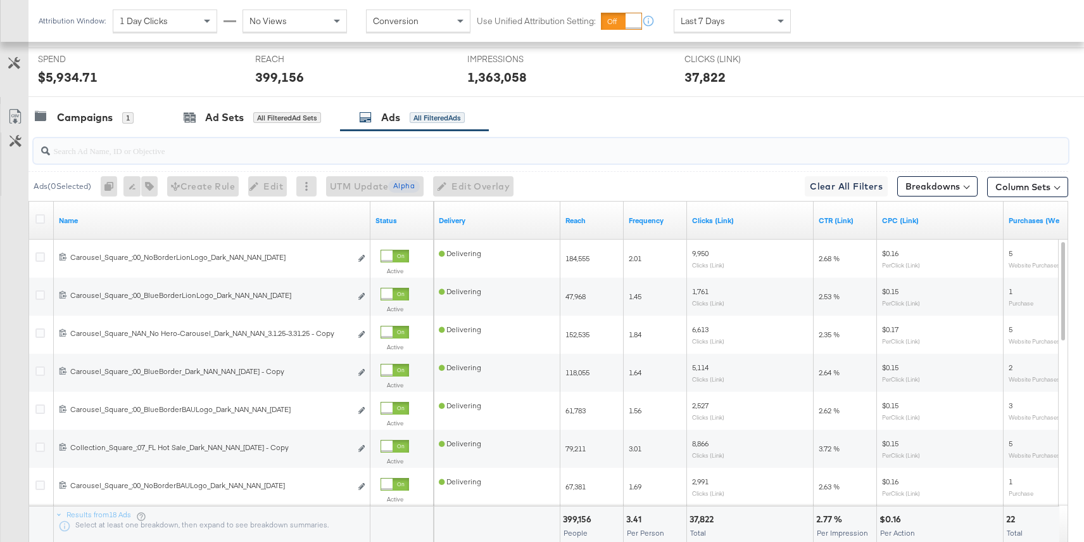
click at [213, 154] on input "search" at bounding box center [512, 145] width 925 height 25
type input "carousel"
click at [1013, 188] on button "Column Sets" at bounding box center [1027, 187] width 81 height 20
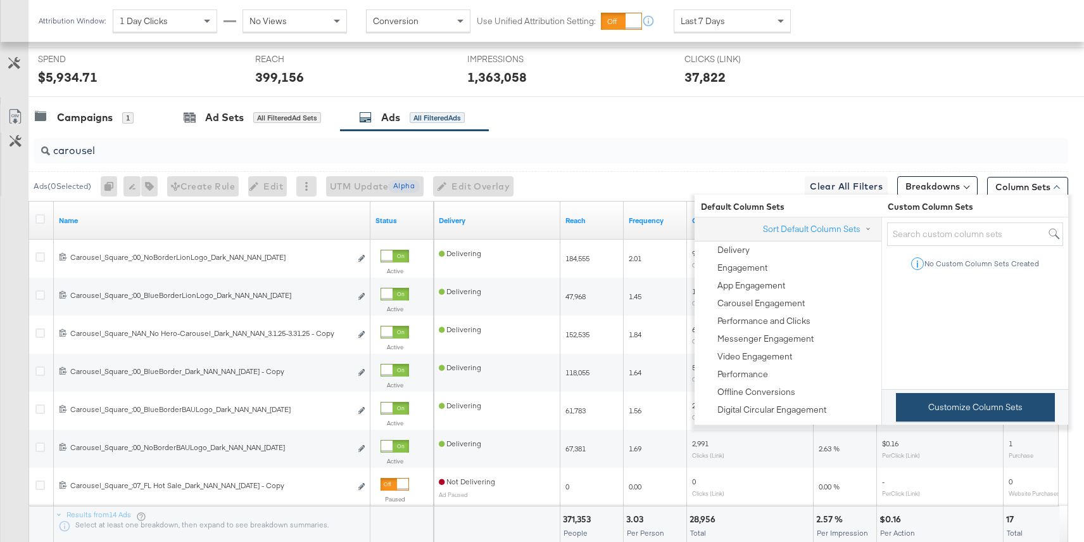
click at [994, 407] on button "Customize Column Sets" at bounding box center [975, 407] width 159 height 29
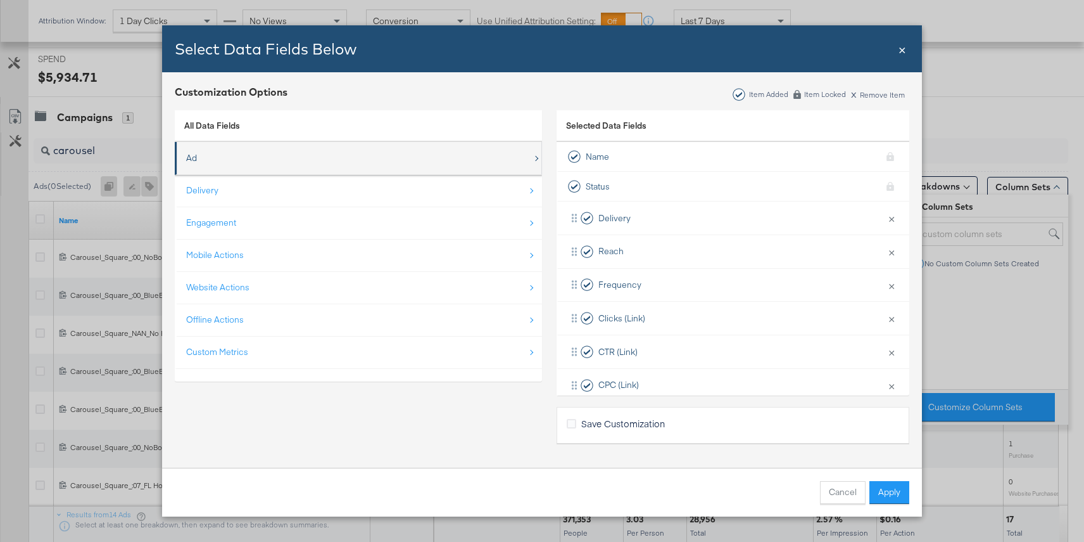
click at [272, 156] on div "Ad" at bounding box center [359, 158] width 346 height 26
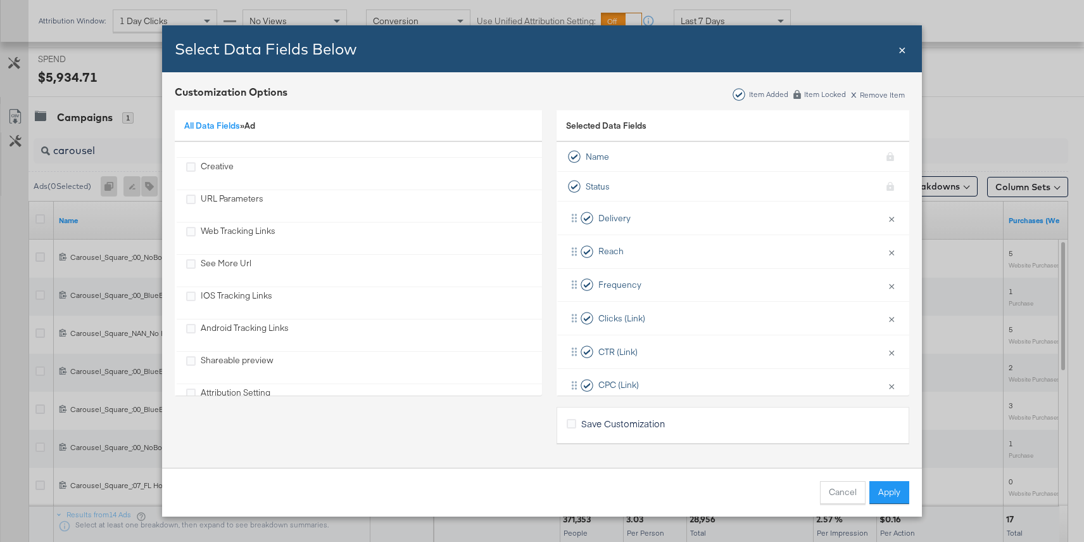
scroll to position [535, 0]
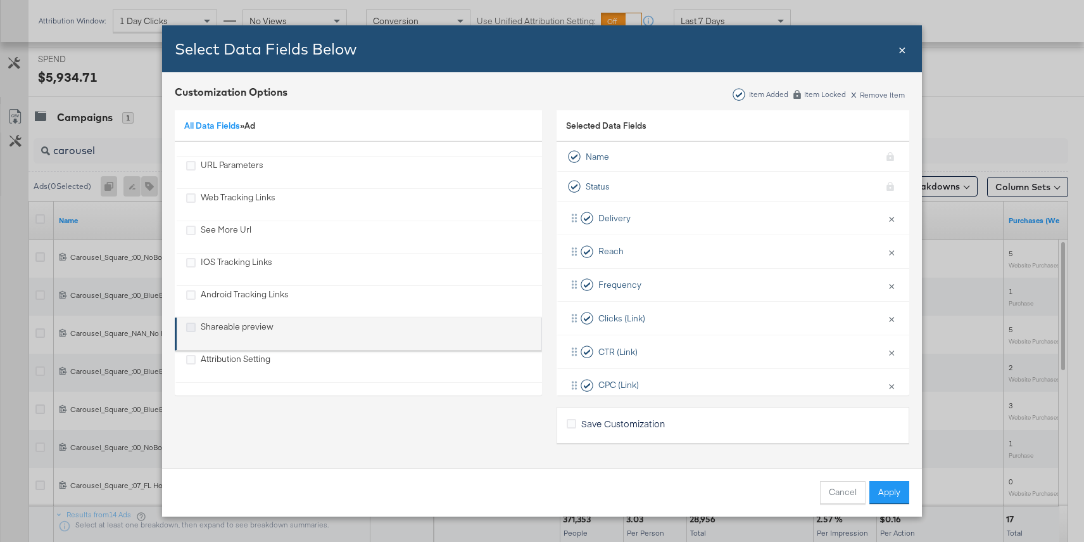
click at [191, 326] on icon "Shareable preview" at bounding box center [191, 327] width 10 height 10
click at [0, 0] on input "Shareable preview" at bounding box center [0, 0] width 0 height 0
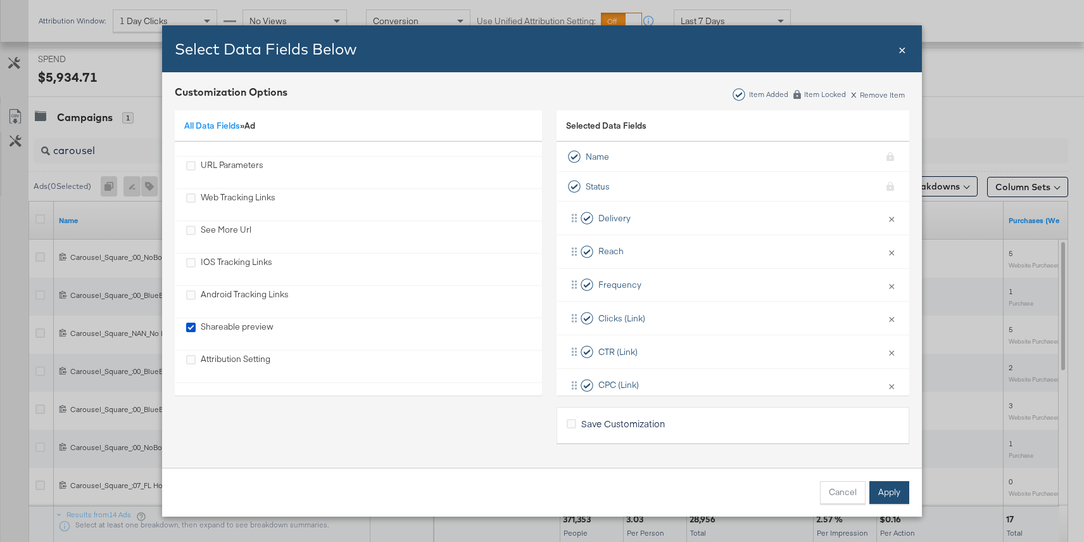
click at [891, 492] on button "Apply" at bounding box center [890, 492] width 40 height 23
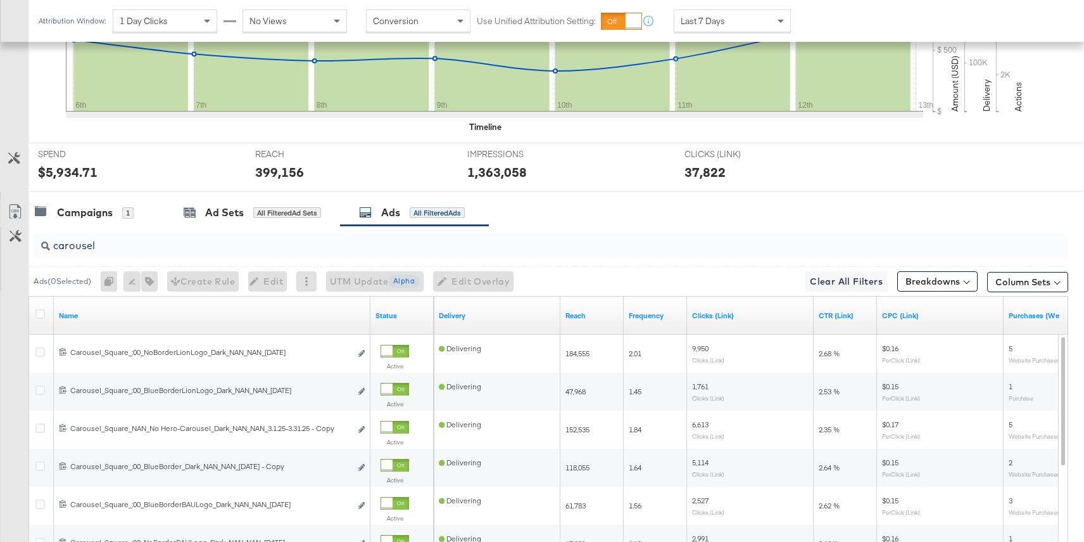
scroll to position [505, 0]
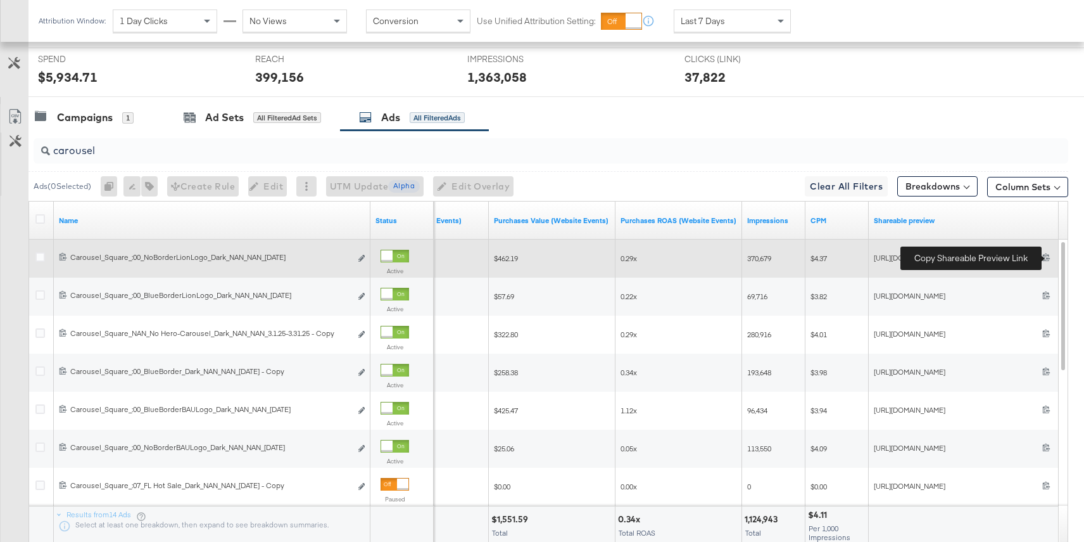
click at [1044, 257] on icon at bounding box center [1046, 257] width 7 height 8
click at [1048, 259] on icon at bounding box center [1047, 257] width 8 height 8
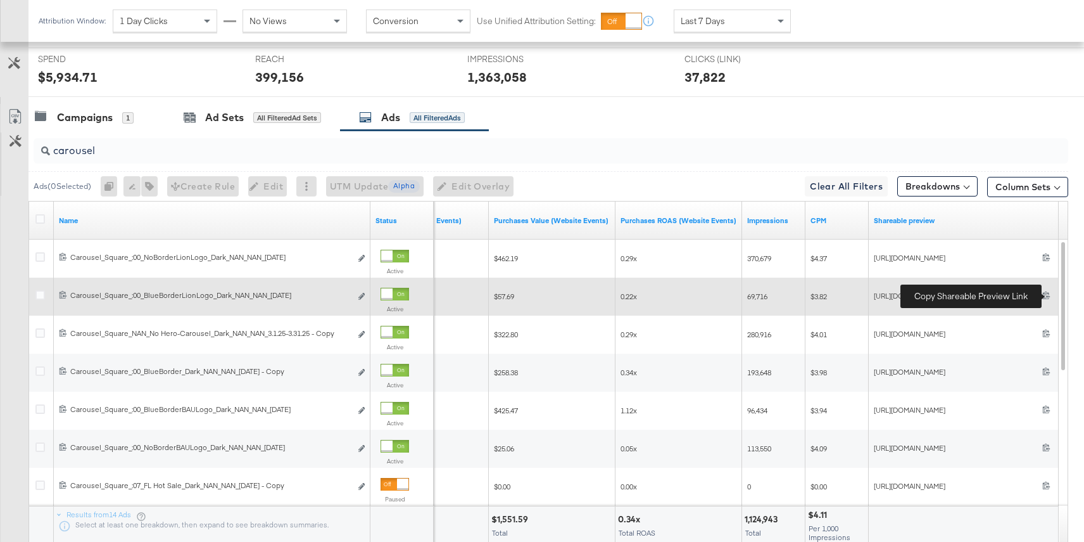
click at [1047, 295] on icon at bounding box center [1047, 295] width 8 height 8
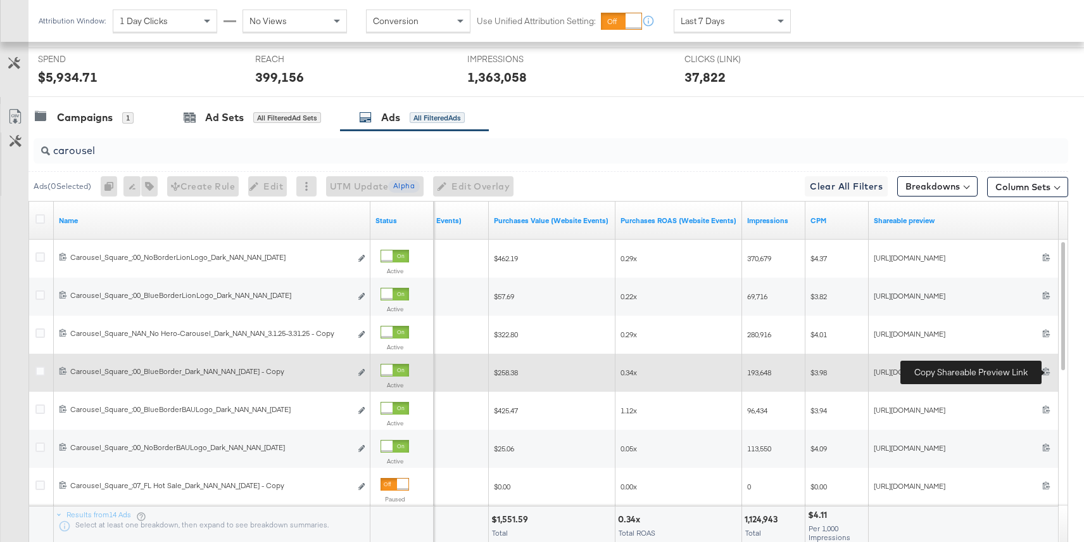
click at [1048, 369] on icon at bounding box center [1047, 371] width 8 height 8
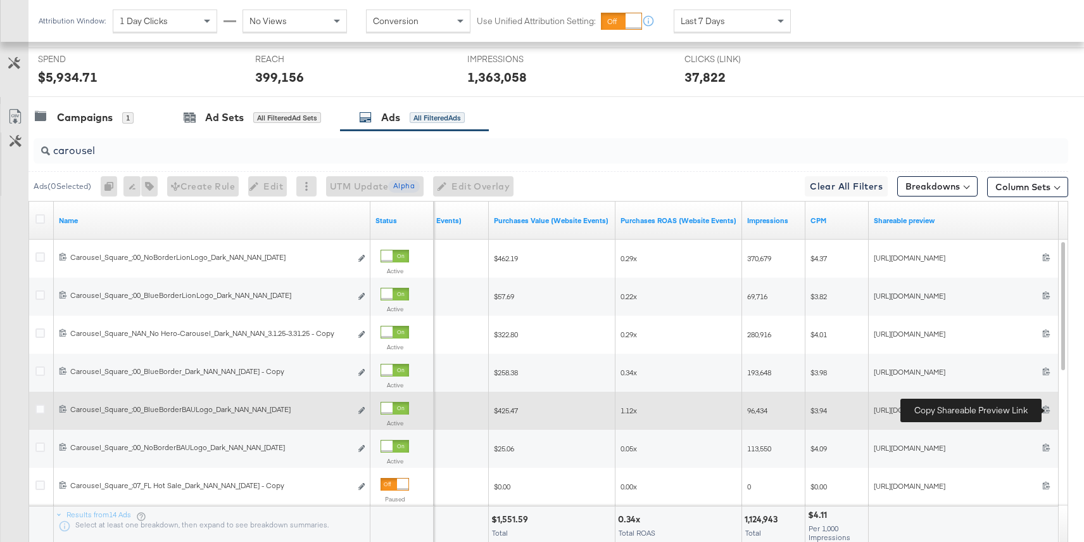
click at [1046, 410] on icon at bounding box center [1047, 409] width 8 height 8
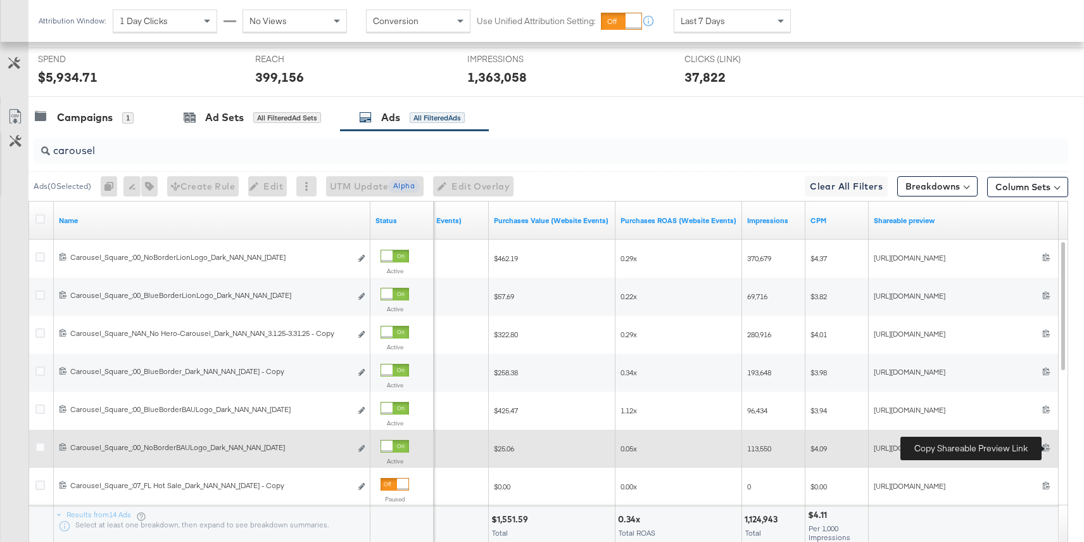
click at [1049, 449] on icon at bounding box center [1047, 447] width 8 height 8
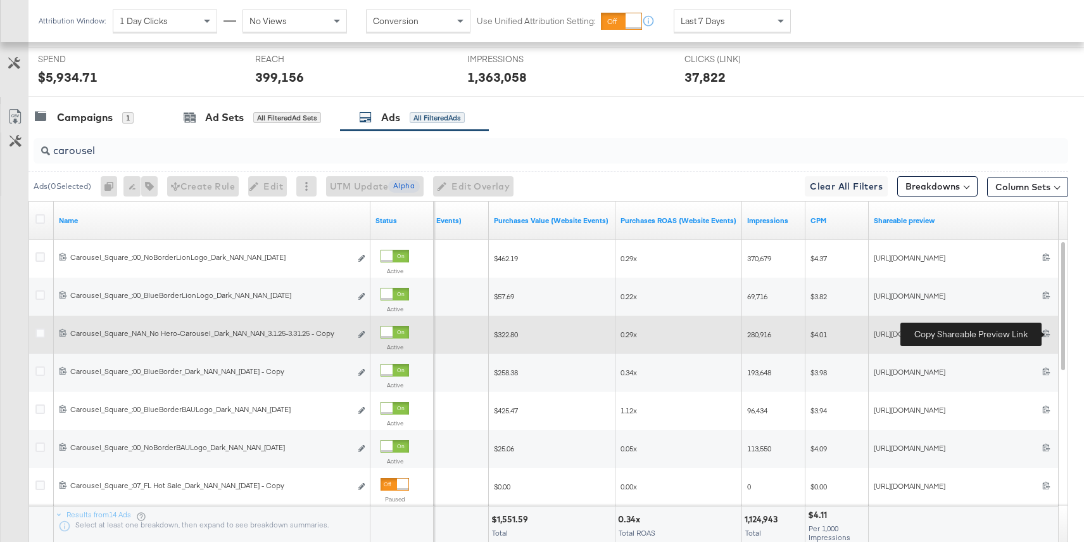
click at [1045, 332] on icon at bounding box center [1047, 333] width 8 height 8
